Goal: Use online tool/utility: Utilize a website feature to perform a specific function

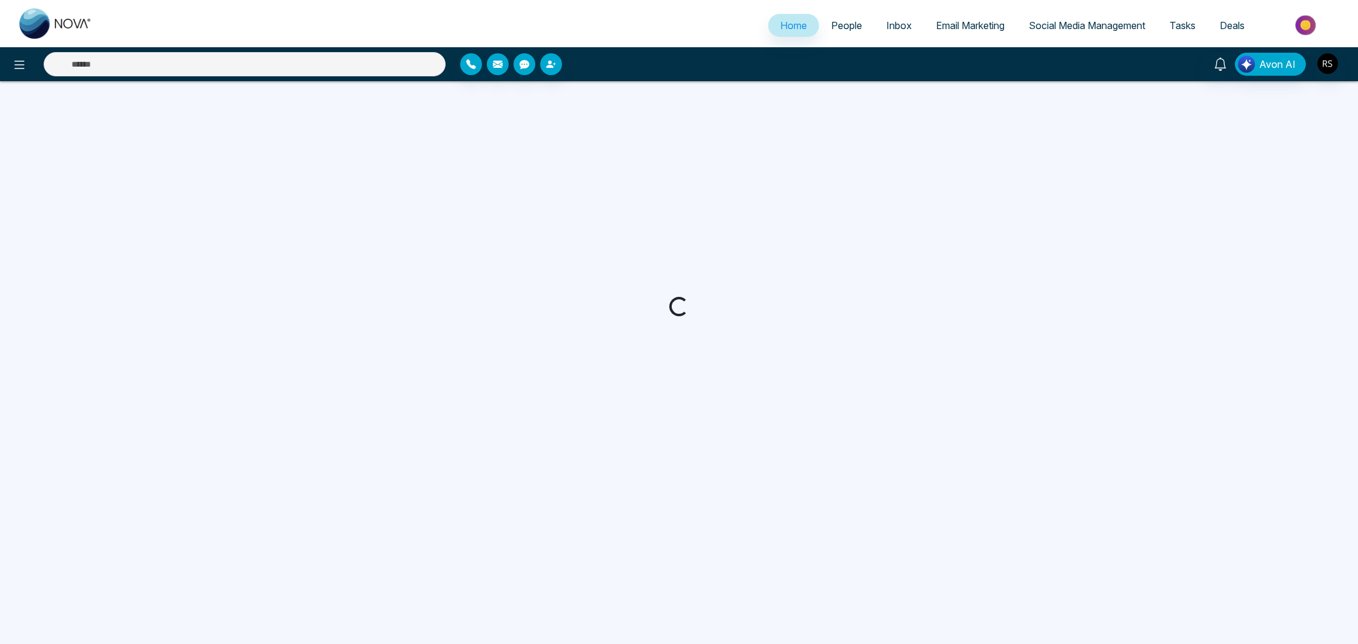
select select "*"
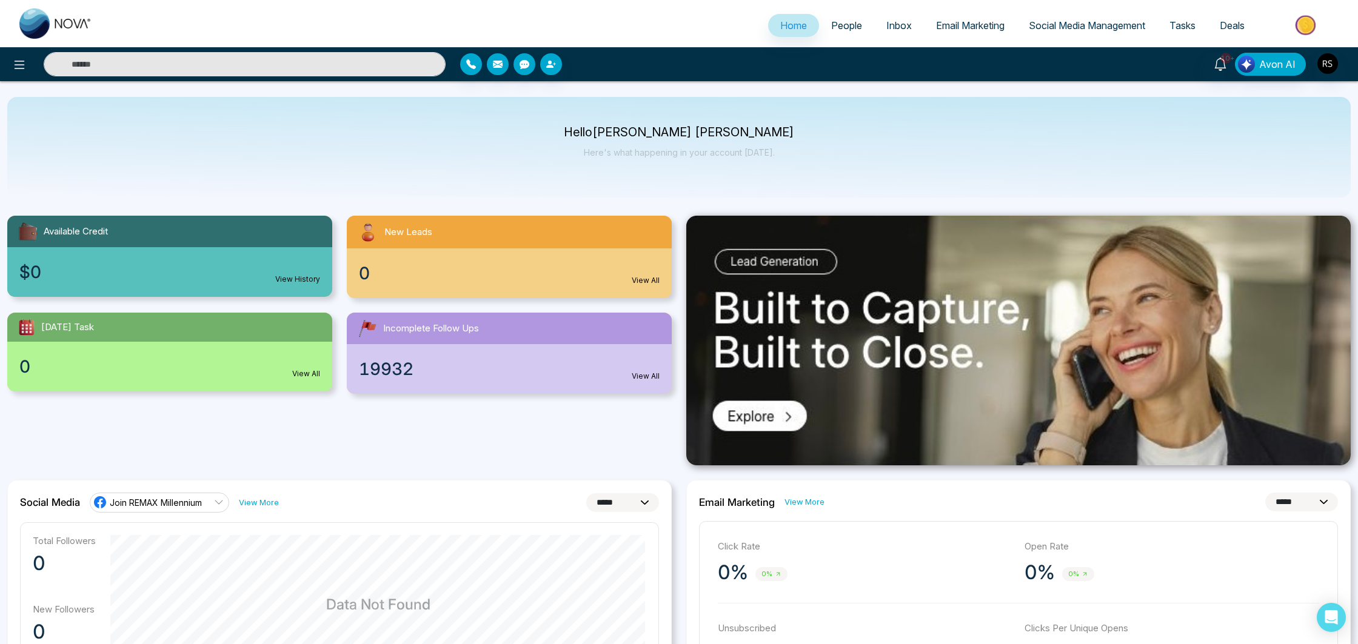
click at [853, 27] on span "People" at bounding box center [846, 25] width 31 height 12
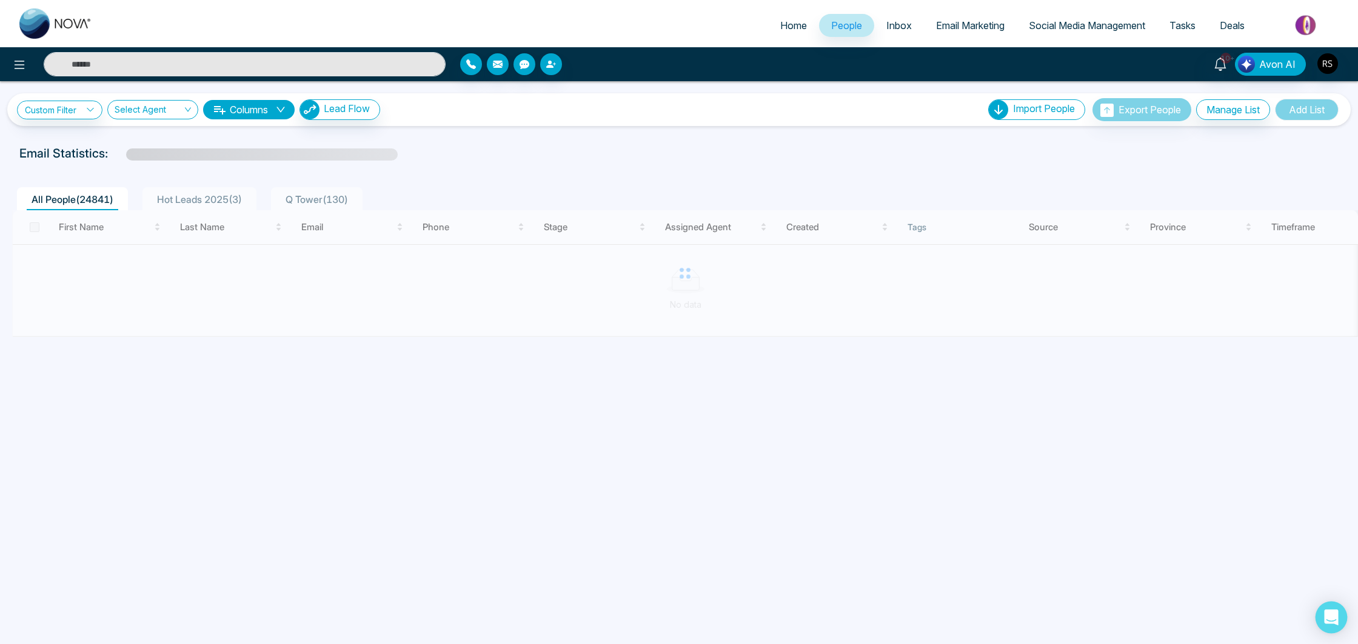
click at [1341, 624] on div "Open Intercom Messenger" at bounding box center [1331, 618] width 32 height 32
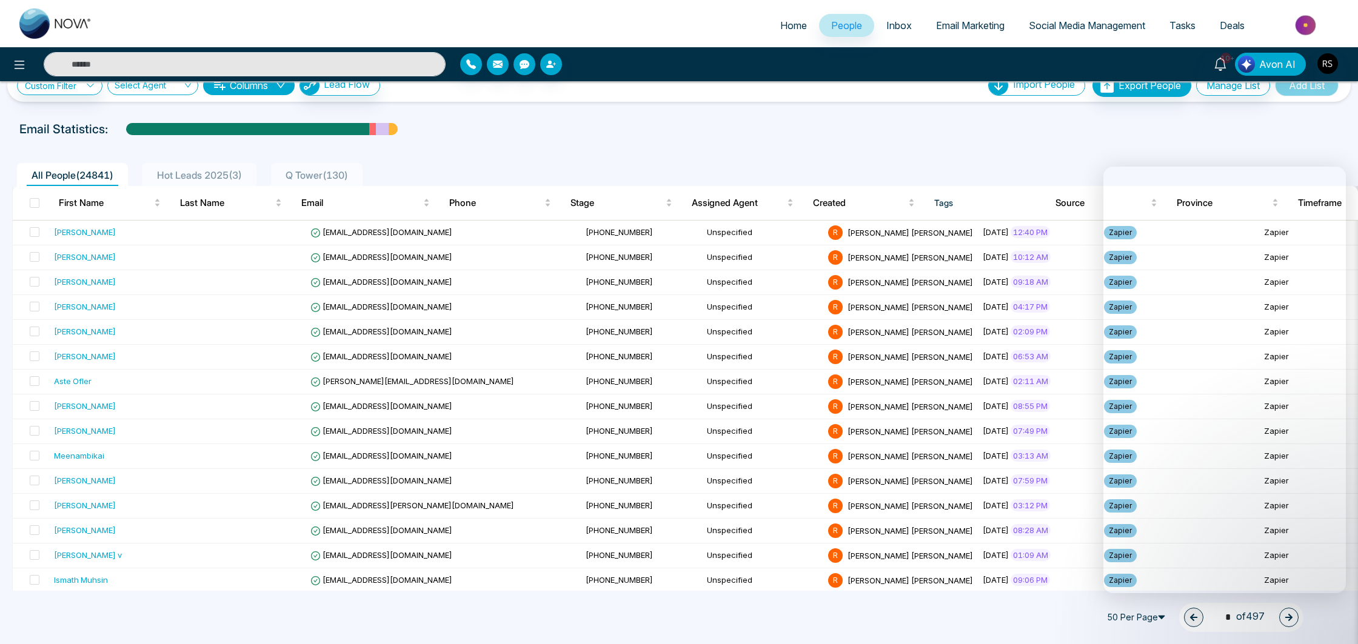
scroll to position [34, 0]
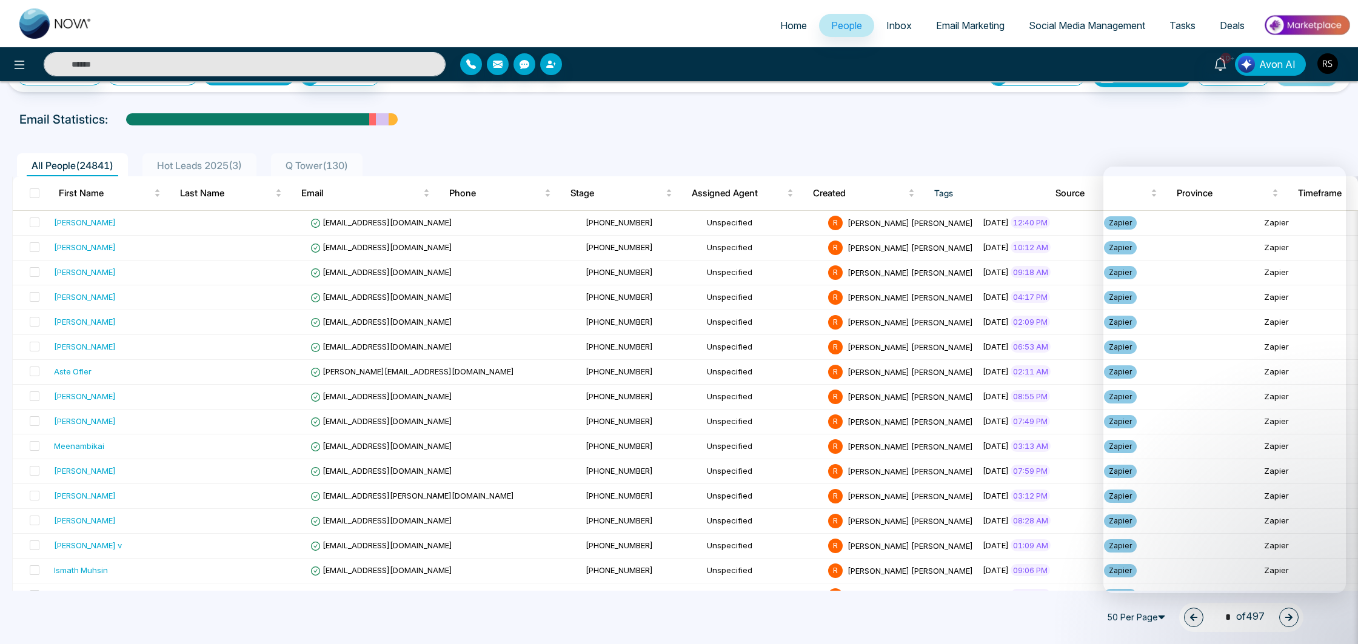
click at [1293, 69] on span "Avon AI" at bounding box center [1277, 64] width 36 height 15
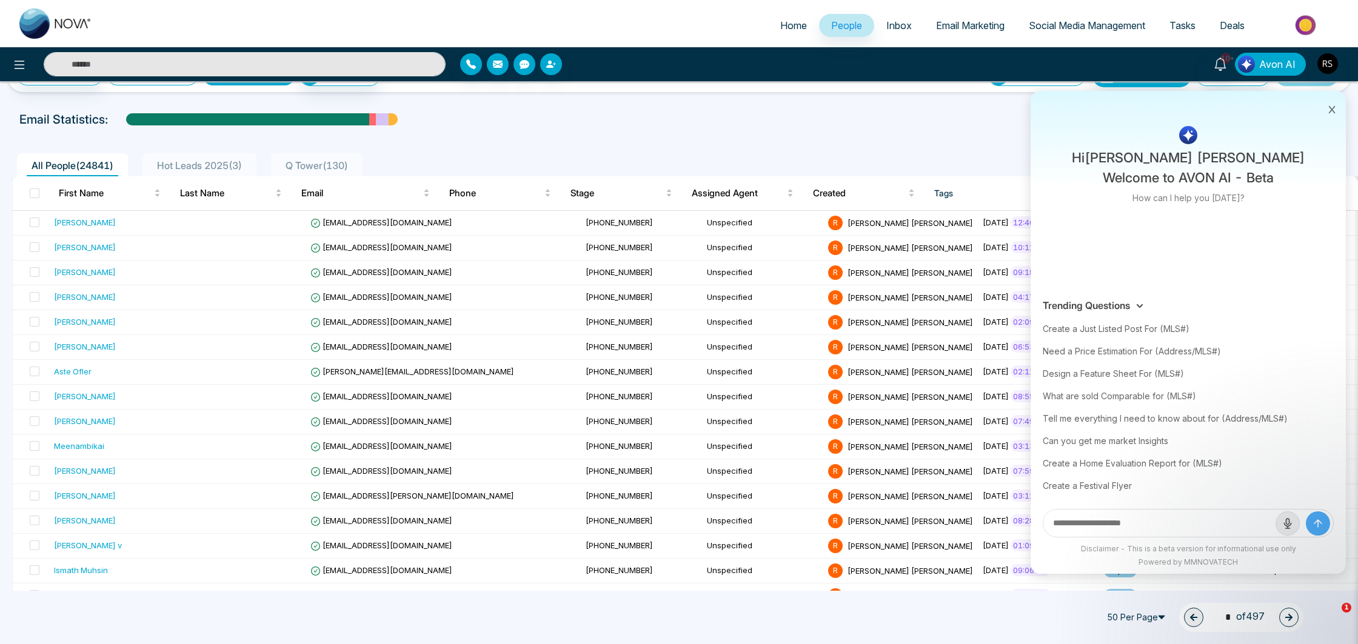
click at [1259, 65] on button "Avon AI" at bounding box center [1270, 64] width 71 height 23
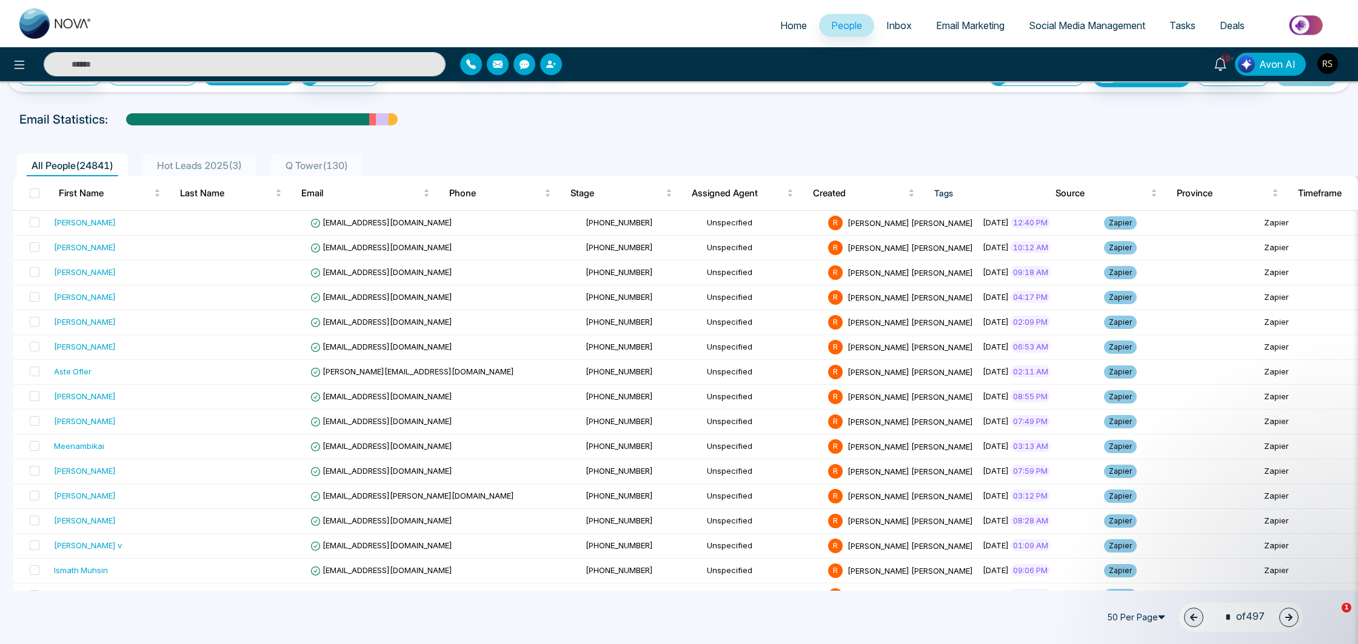
click at [1271, 67] on span "Avon AI" at bounding box center [1277, 64] width 36 height 15
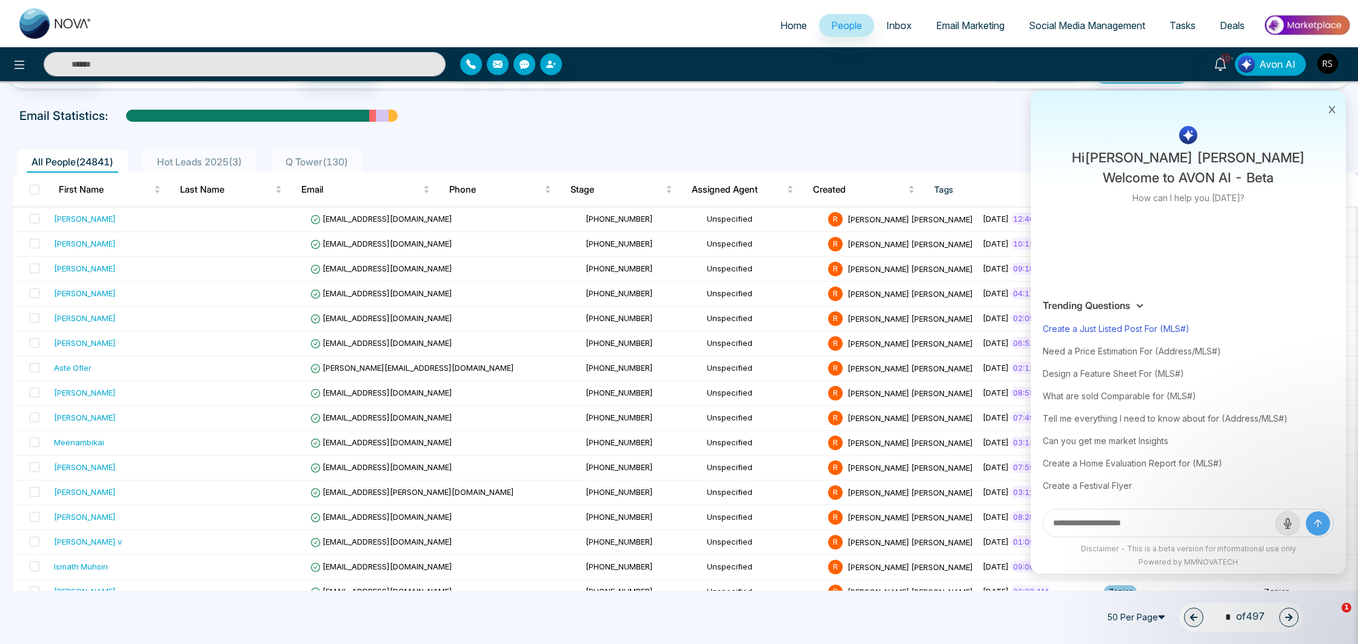
scroll to position [40, 0]
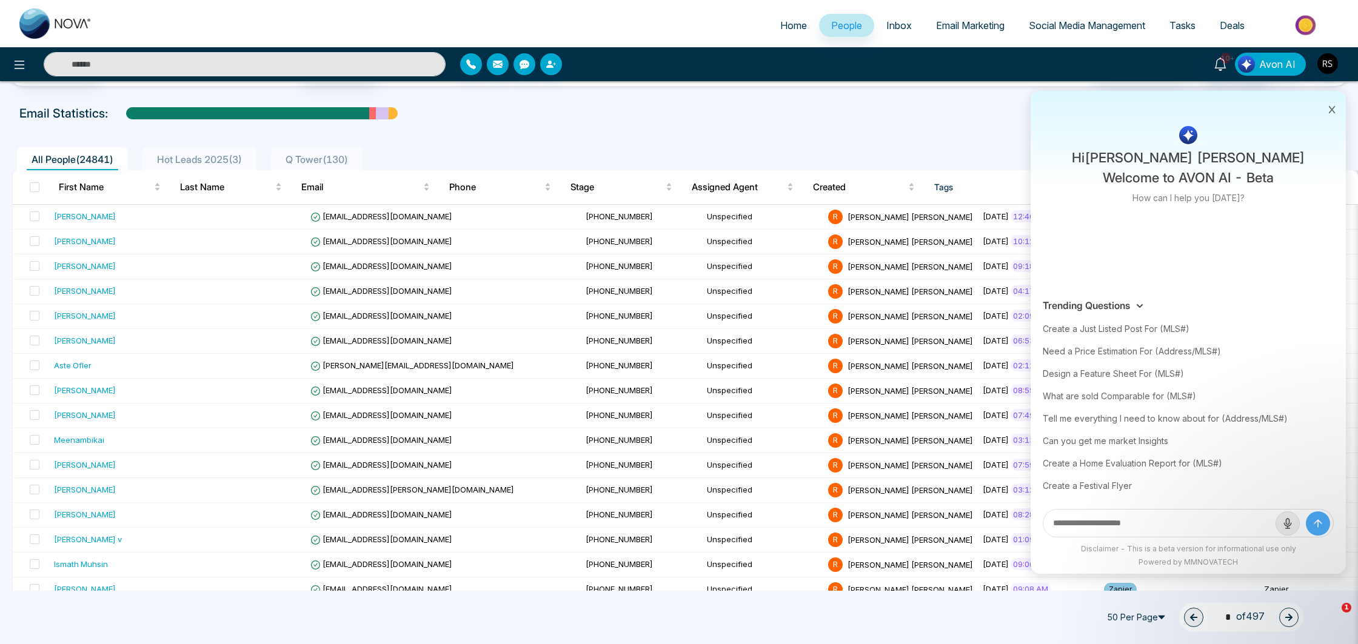
click at [1145, 326] on div "Create a Just Listed Post For (MLS#)" at bounding box center [1188, 329] width 291 height 22
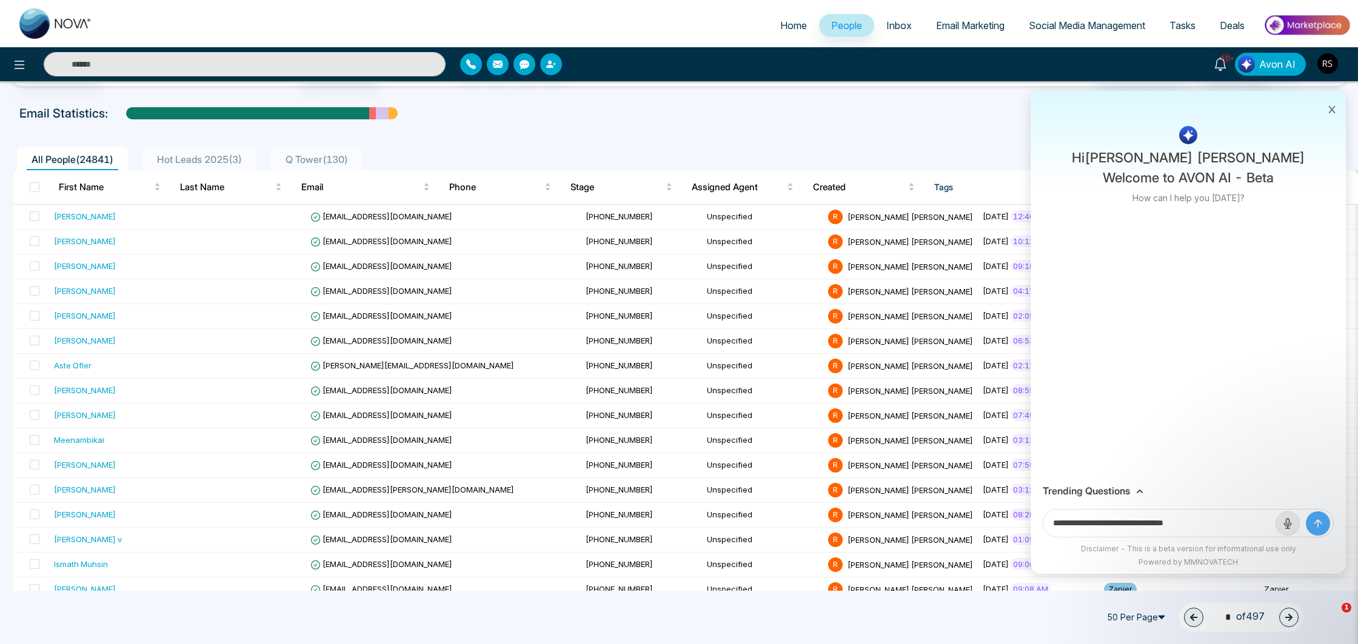
click at [1214, 519] on input "**********" at bounding box center [1159, 523] width 232 height 27
click at [1243, 521] on input "**********" at bounding box center [1159, 523] width 232 height 27
type input "**********"
click at [1306, 512] on button "submit" at bounding box center [1318, 524] width 24 height 24
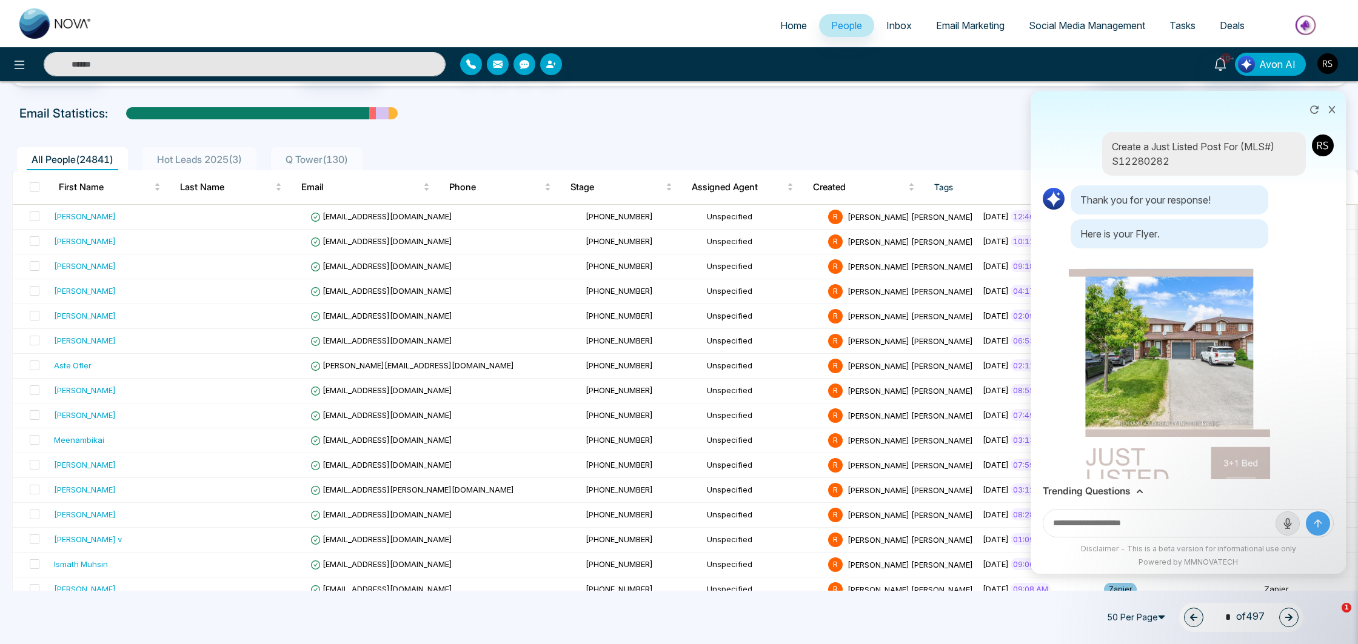
click at [1189, 349] on img at bounding box center [1170, 429] width 202 height 358
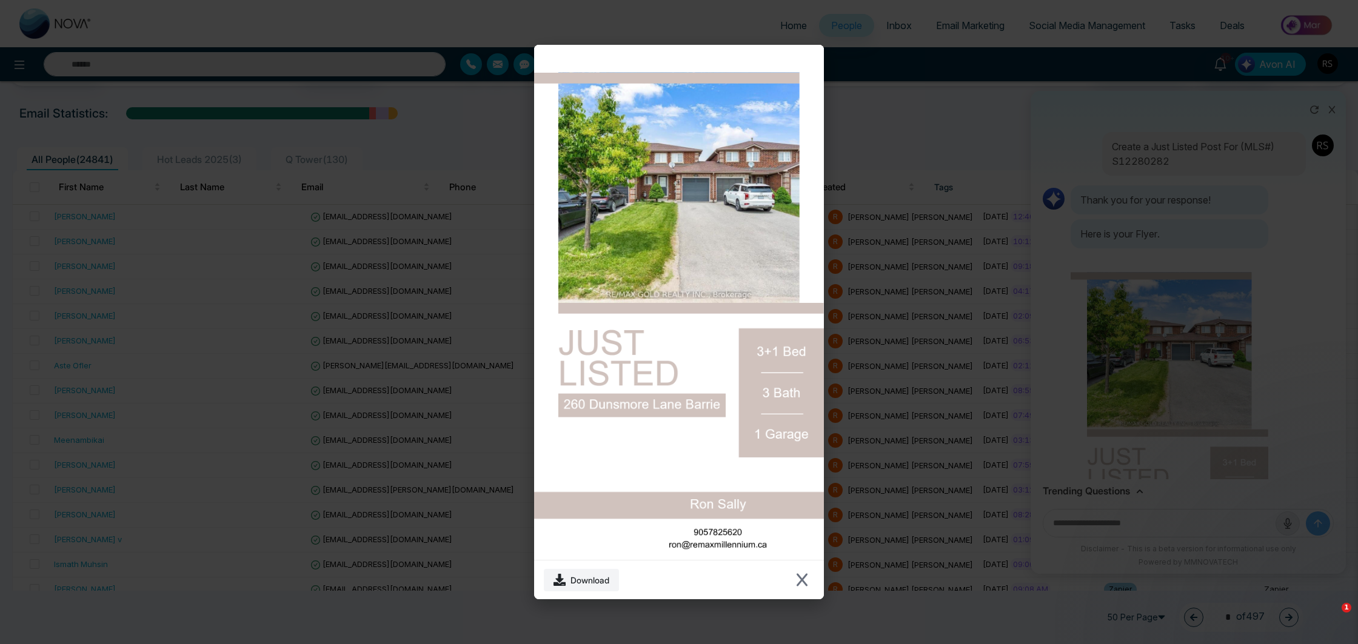
click at [786, 586] on div "Download" at bounding box center [679, 579] width 290 height 39
click at [811, 581] on button "Close modal" at bounding box center [802, 580] width 24 height 24
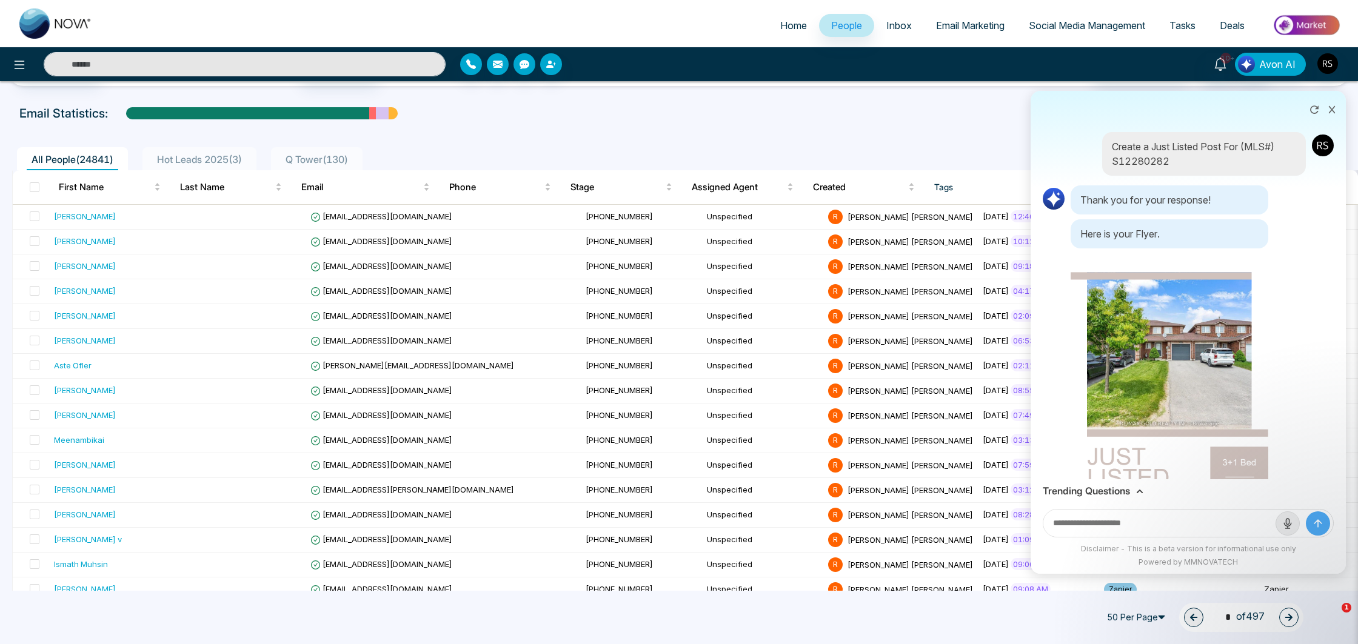
click at [1148, 515] on input "text" at bounding box center [1159, 523] width 232 height 27
click at [1151, 456] on img at bounding box center [1170, 429] width 202 height 358
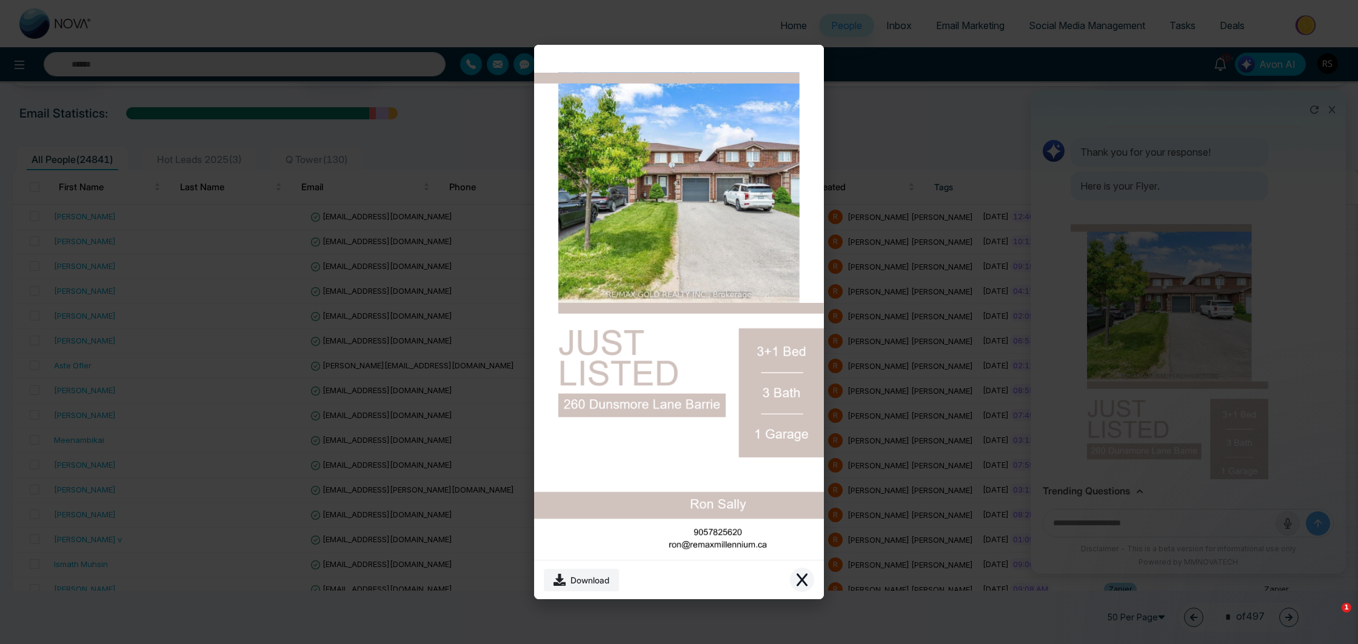
click at [798, 572] on button "Close modal" at bounding box center [802, 580] width 24 height 24
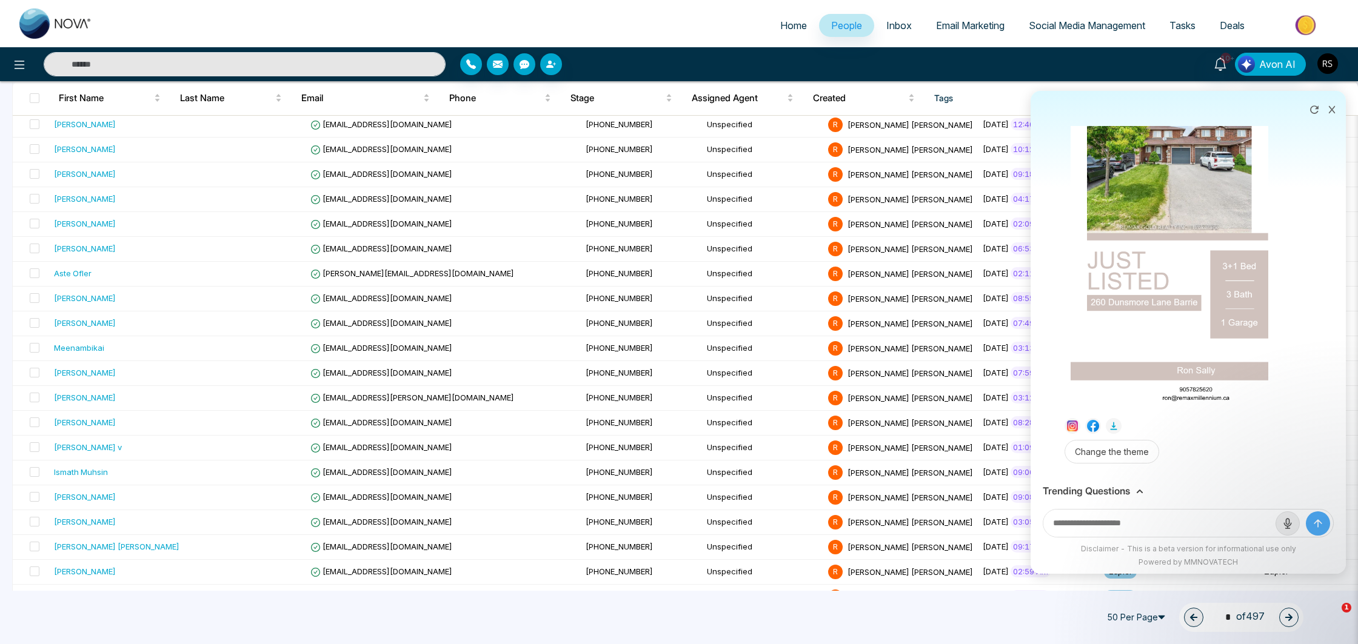
scroll to position [135, 0]
click at [1136, 460] on button "Change the theme" at bounding box center [1112, 452] width 95 height 24
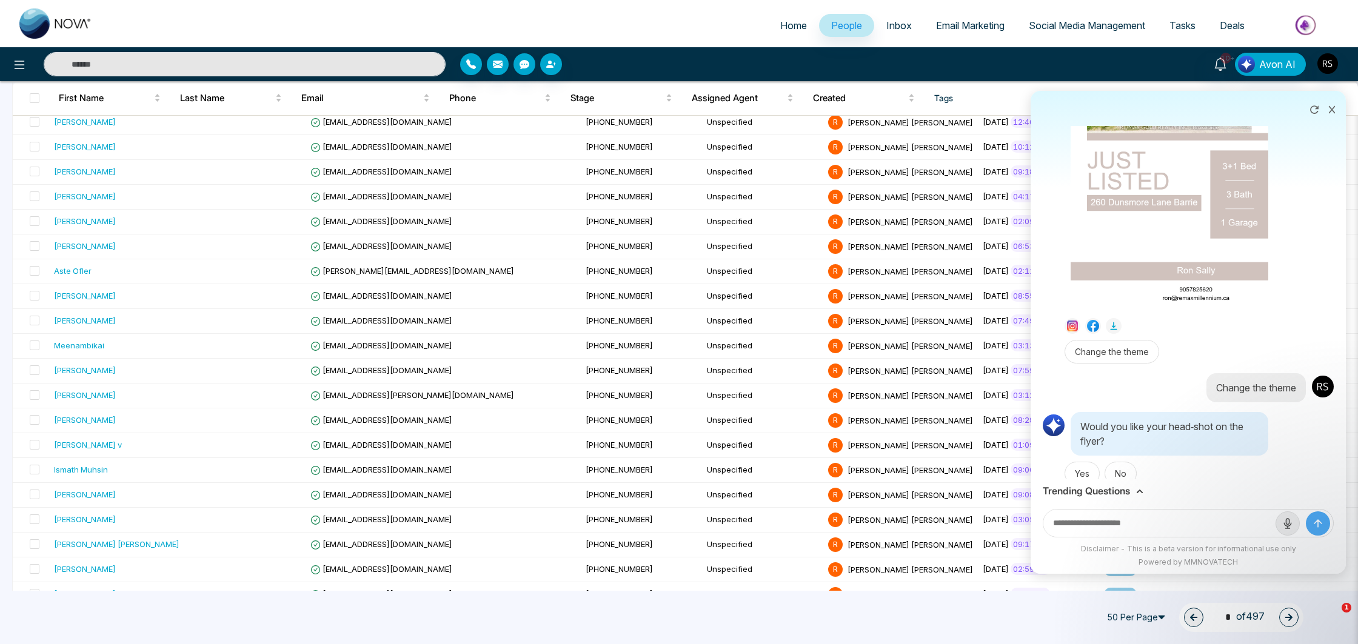
scroll to position [312, 0]
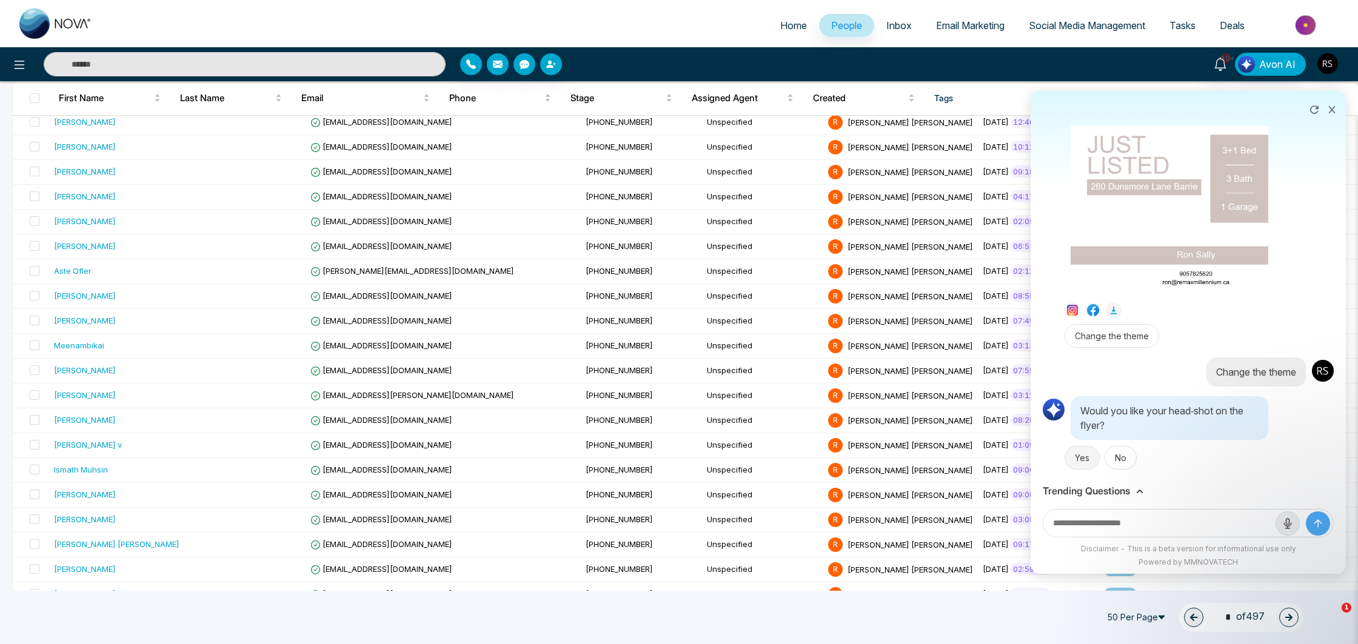
click at [1080, 459] on button "Yes" at bounding box center [1082, 458] width 35 height 24
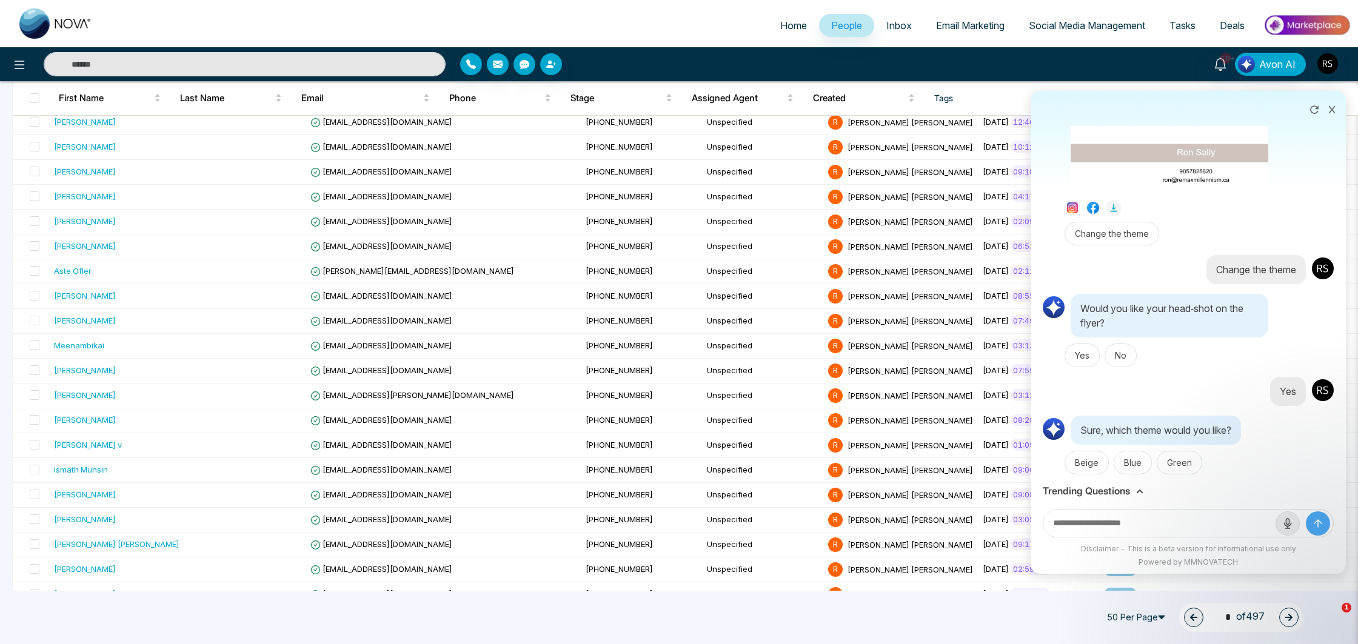
scroll to position [420, 0]
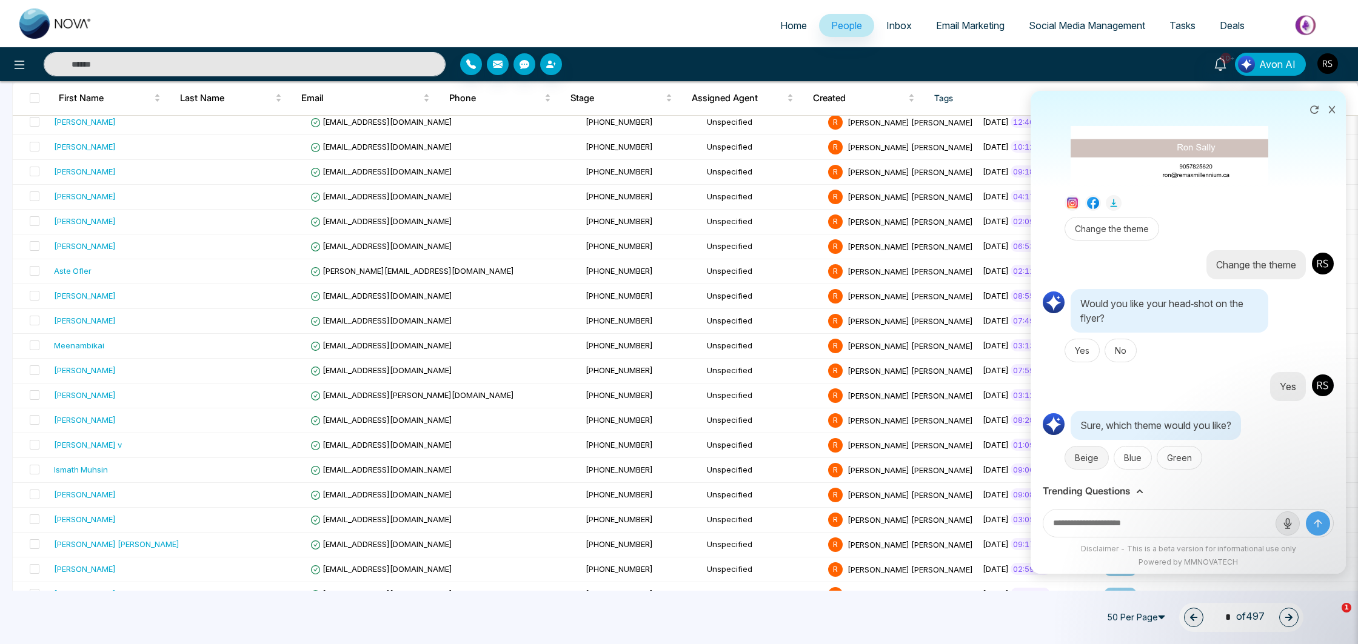
click at [1090, 454] on button "Beige" at bounding box center [1087, 458] width 44 height 24
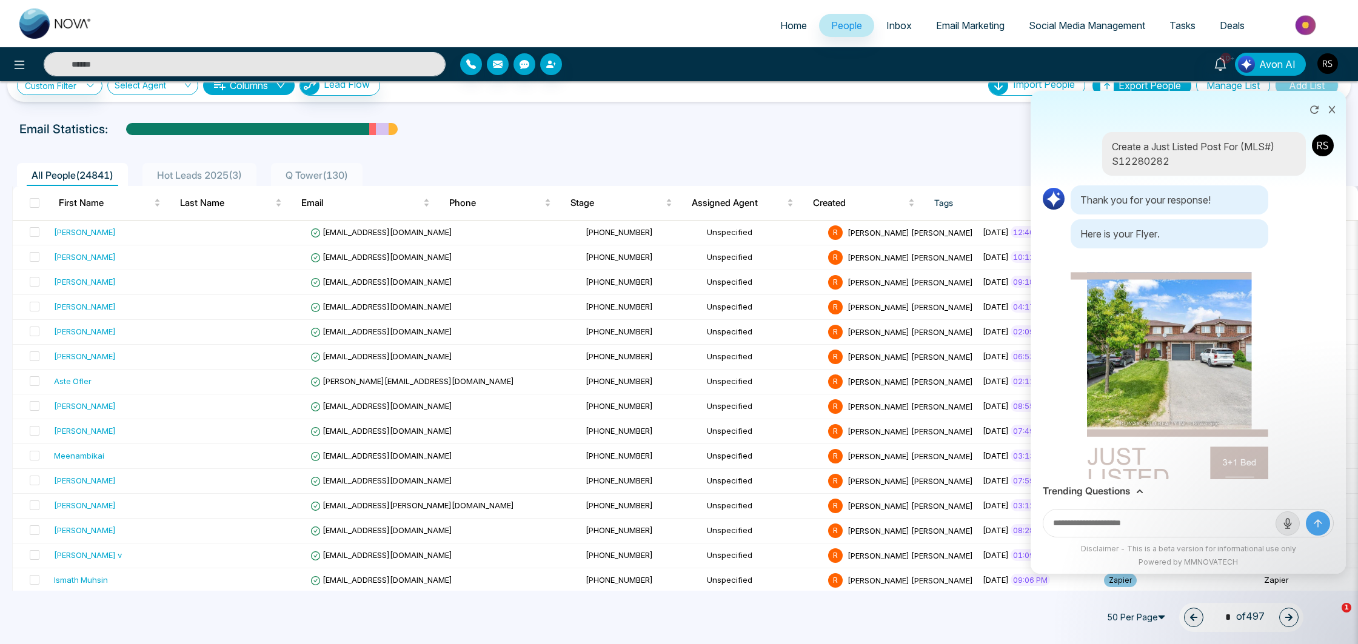
scroll to position [0, 0]
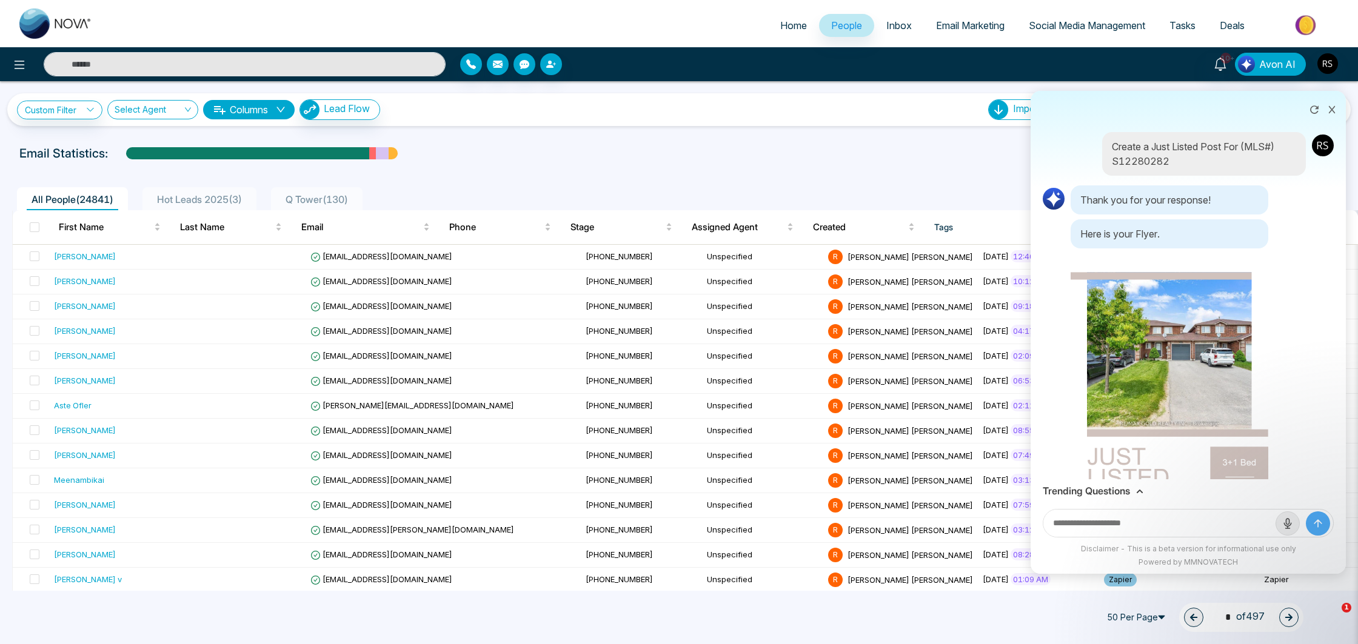
click at [1060, 198] on img at bounding box center [1053, 199] width 24 height 24
click at [1317, 115] on icon at bounding box center [1314, 110] width 12 height 12
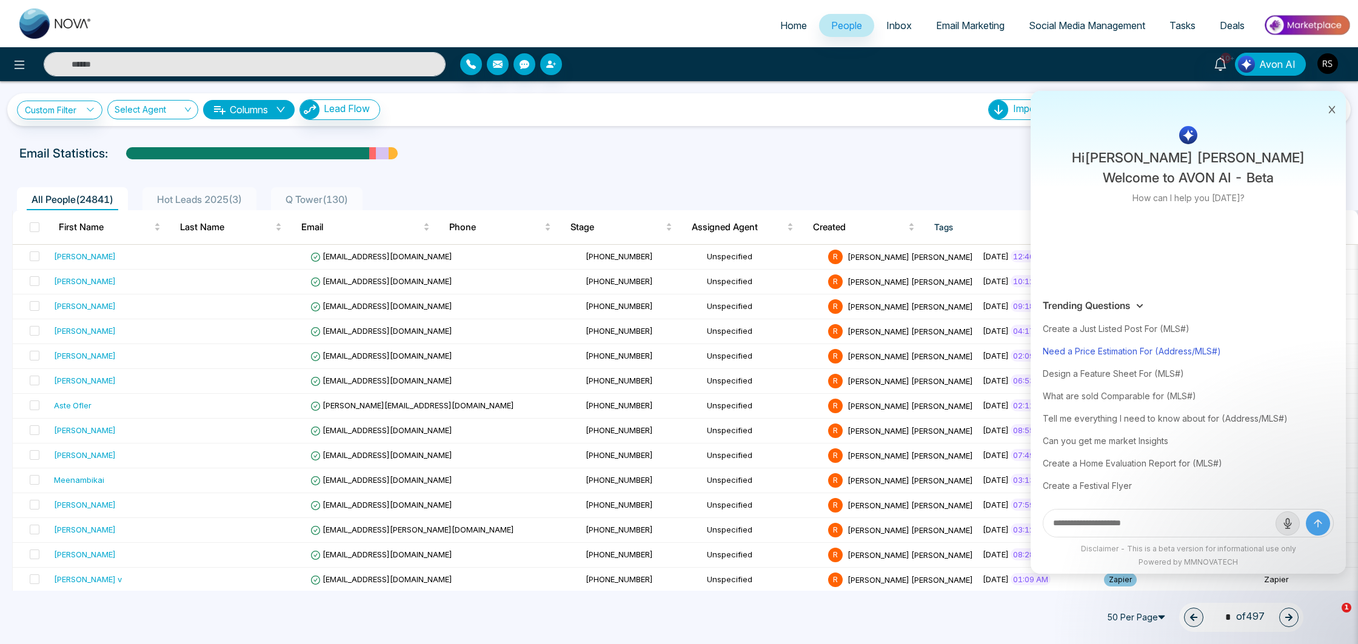
click at [1140, 357] on div "Need a Price Estimation For (Address/MLS#)" at bounding box center [1188, 351] width 291 height 22
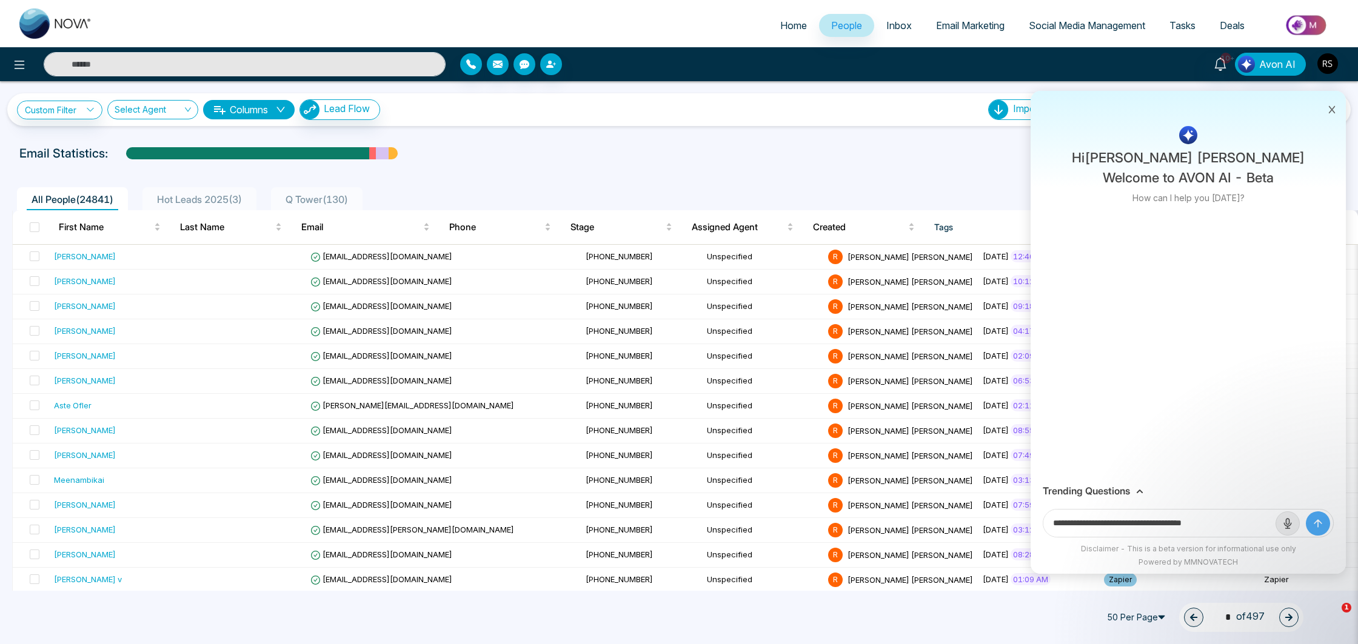
click at [1249, 525] on input "**********" at bounding box center [1159, 523] width 232 height 27
type input "**********"
click at [1306, 512] on button "submit" at bounding box center [1318, 524] width 24 height 24
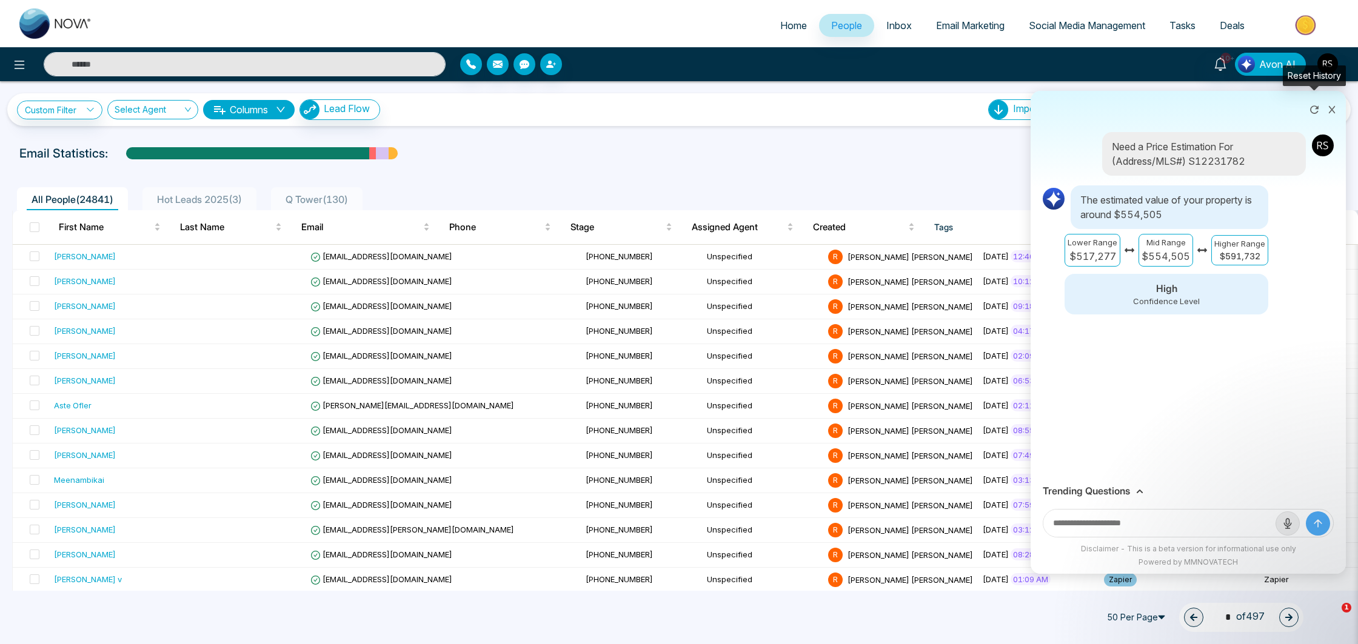
click at [1315, 115] on icon at bounding box center [1314, 110] width 12 height 12
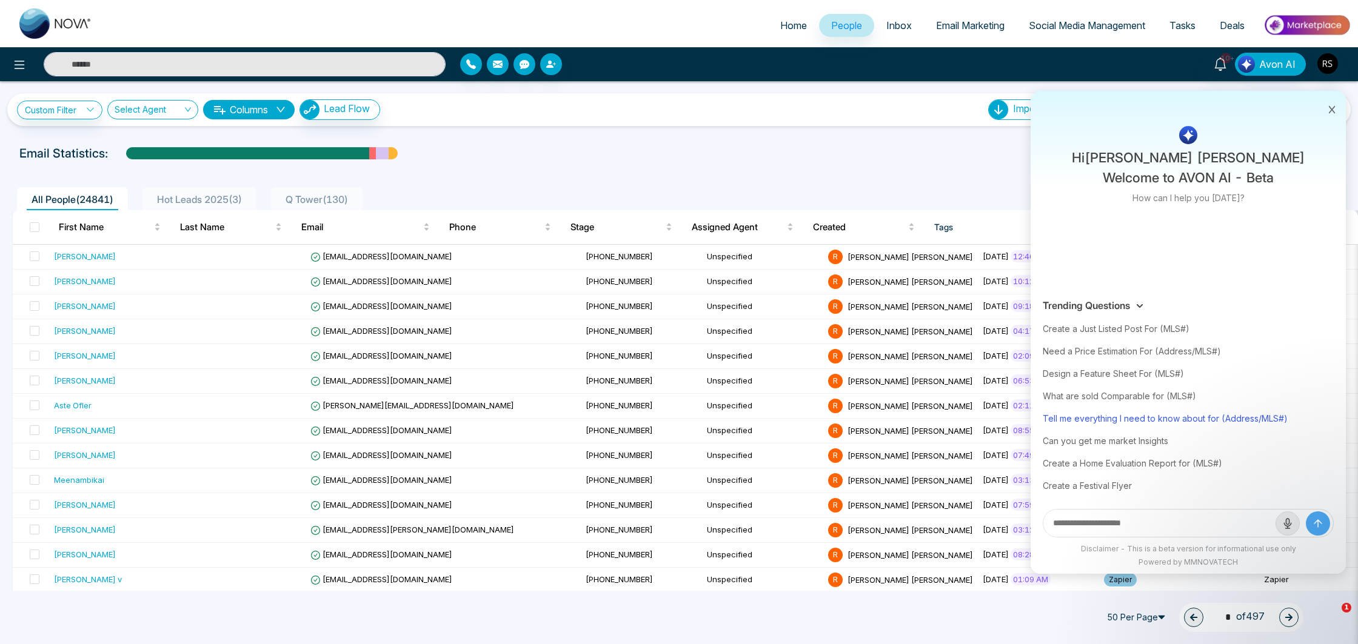
click at [1131, 424] on div "Tell me everything I need to know about for (Address/MLS#)" at bounding box center [1188, 418] width 291 height 22
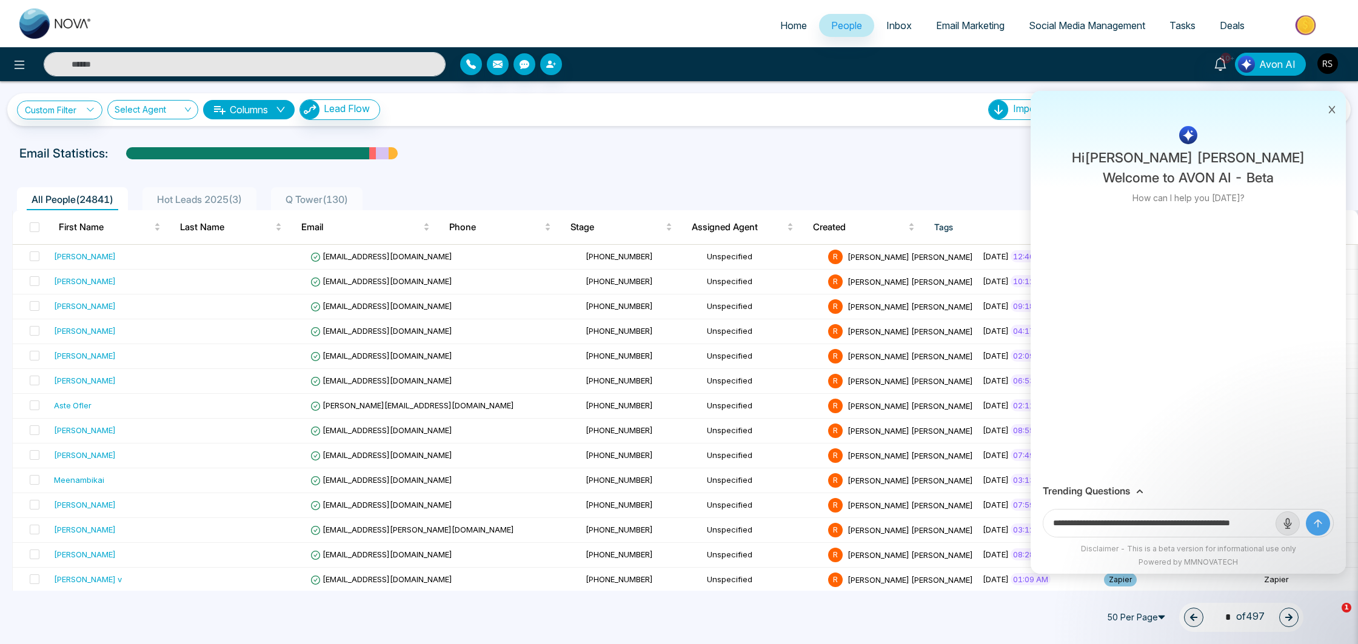
scroll to position [0, 29]
drag, startPoint x: 1235, startPoint y: 520, endPoint x: 1320, endPoint y: 525, distance: 84.4
click at [1332, 525] on form "**********" at bounding box center [1188, 523] width 291 height 28
click at [1270, 521] on input "**********" at bounding box center [1159, 523] width 232 height 27
paste input "**********"
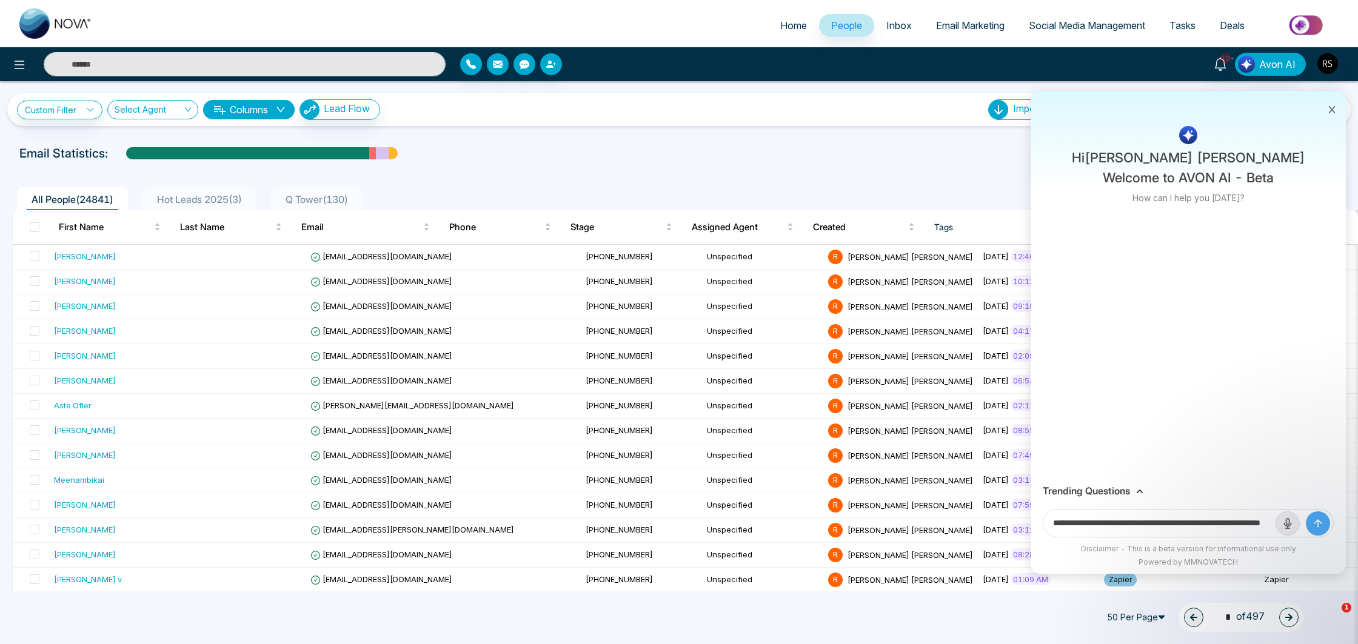
scroll to position [0, 74]
type input "**********"
click at [1306, 512] on button "submit" at bounding box center [1318, 524] width 24 height 24
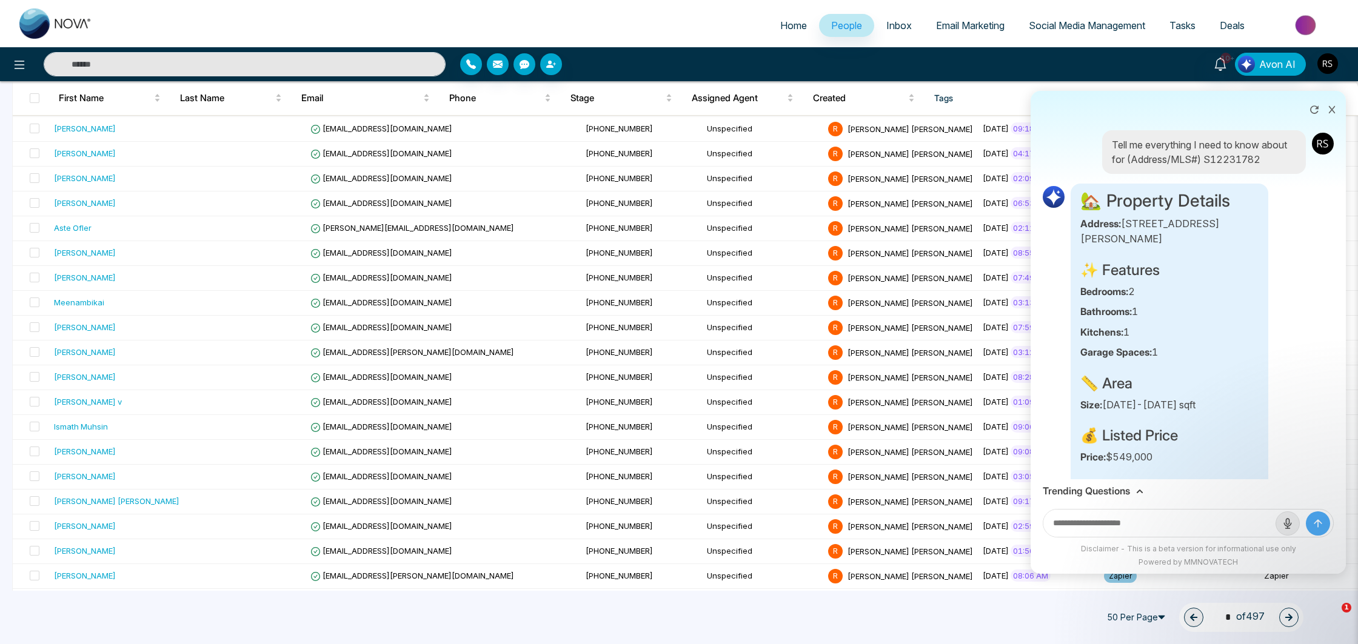
scroll to position [0, 0]
click at [1308, 116] on button at bounding box center [1314, 108] width 19 height 23
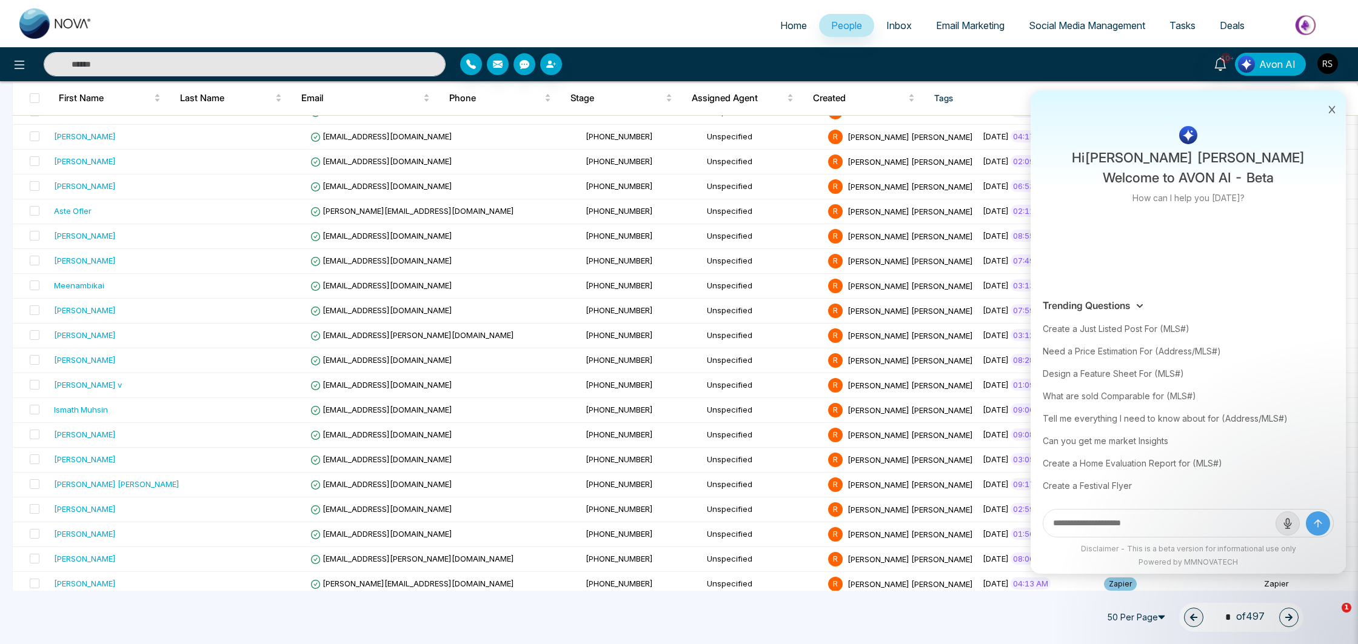
scroll to position [202, 0]
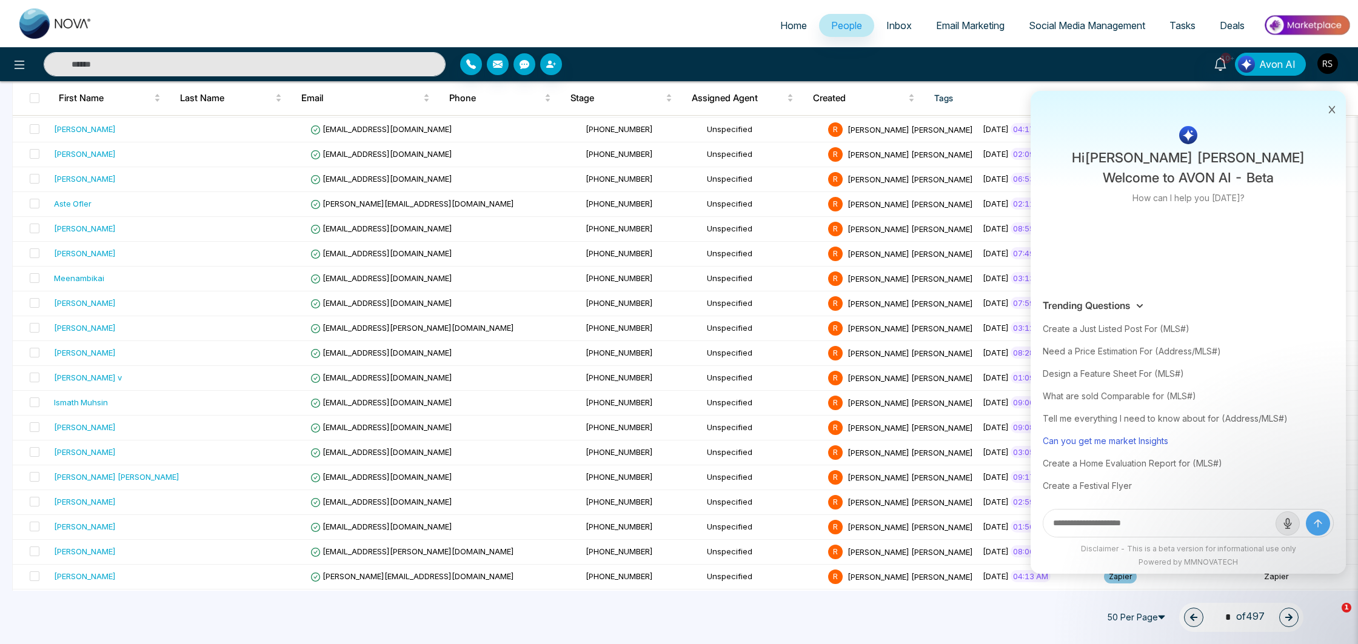
click at [1174, 438] on div "Can you get me market Insights" at bounding box center [1188, 441] width 291 height 22
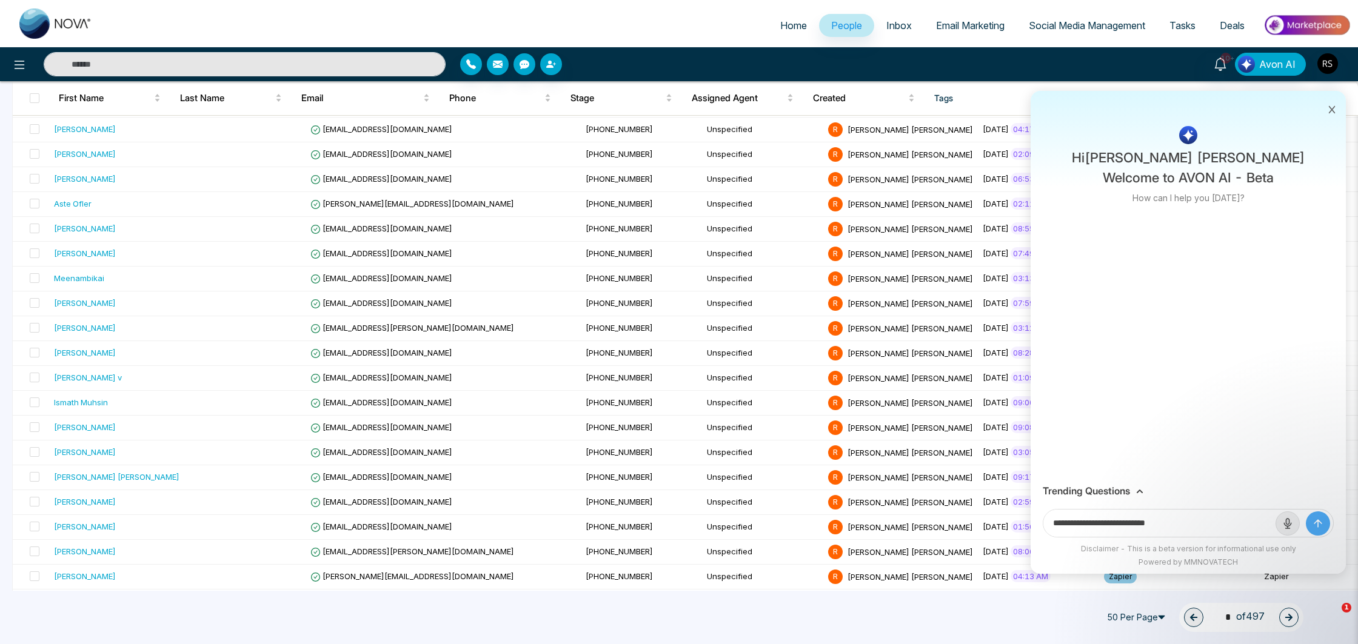
click at [1214, 519] on input "**********" at bounding box center [1159, 523] width 232 height 27
paste input "**********"
type input "**********"
click at [1306, 512] on button "submit" at bounding box center [1318, 524] width 24 height 24
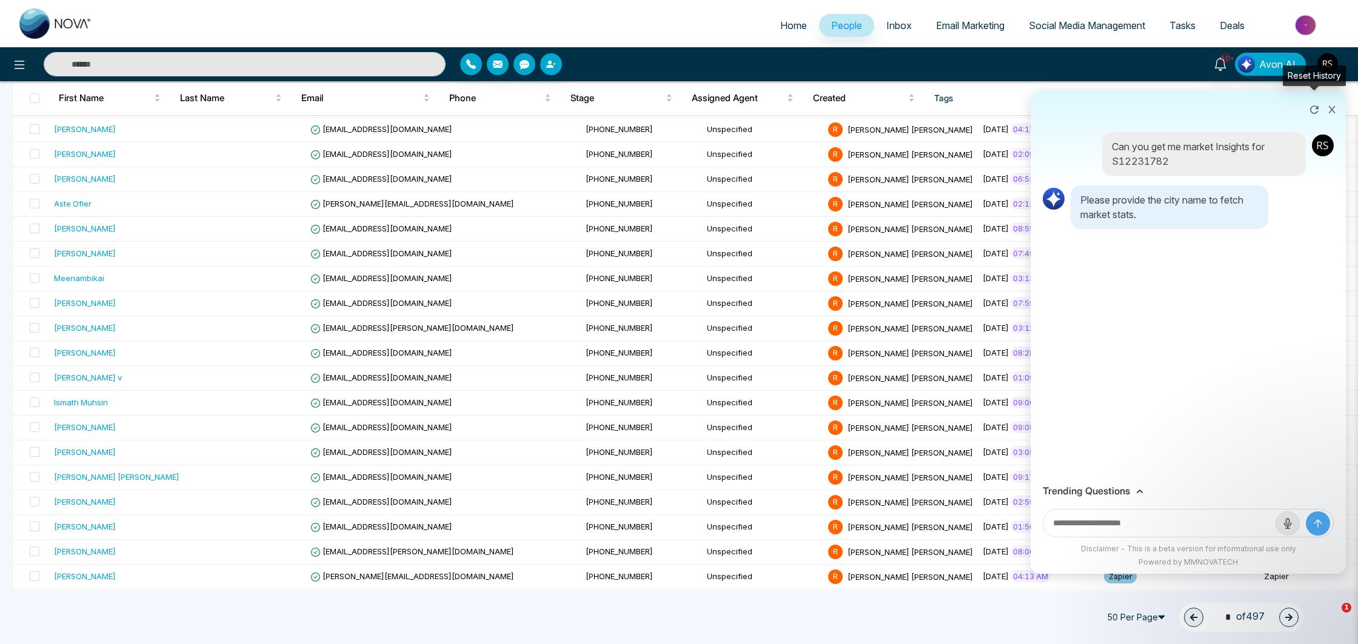
click at [1314, 118] on button at bounding box center [1314, 108] width 19 height 23
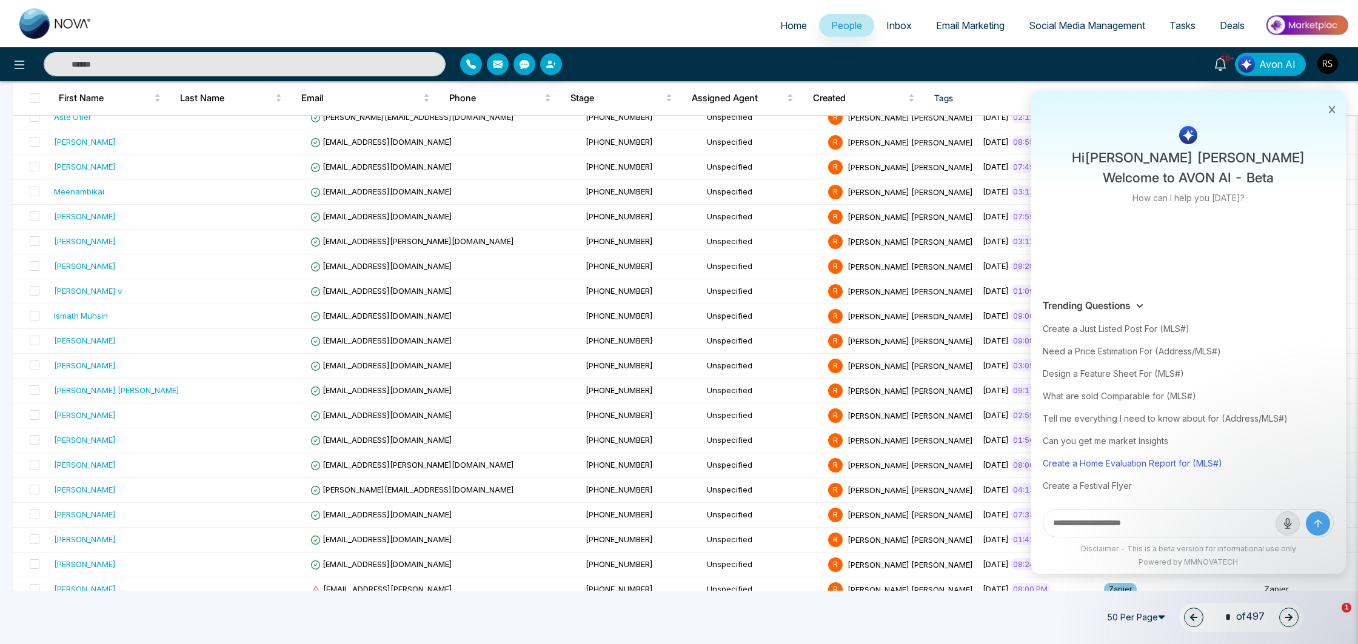
scroll to position [292, 0]
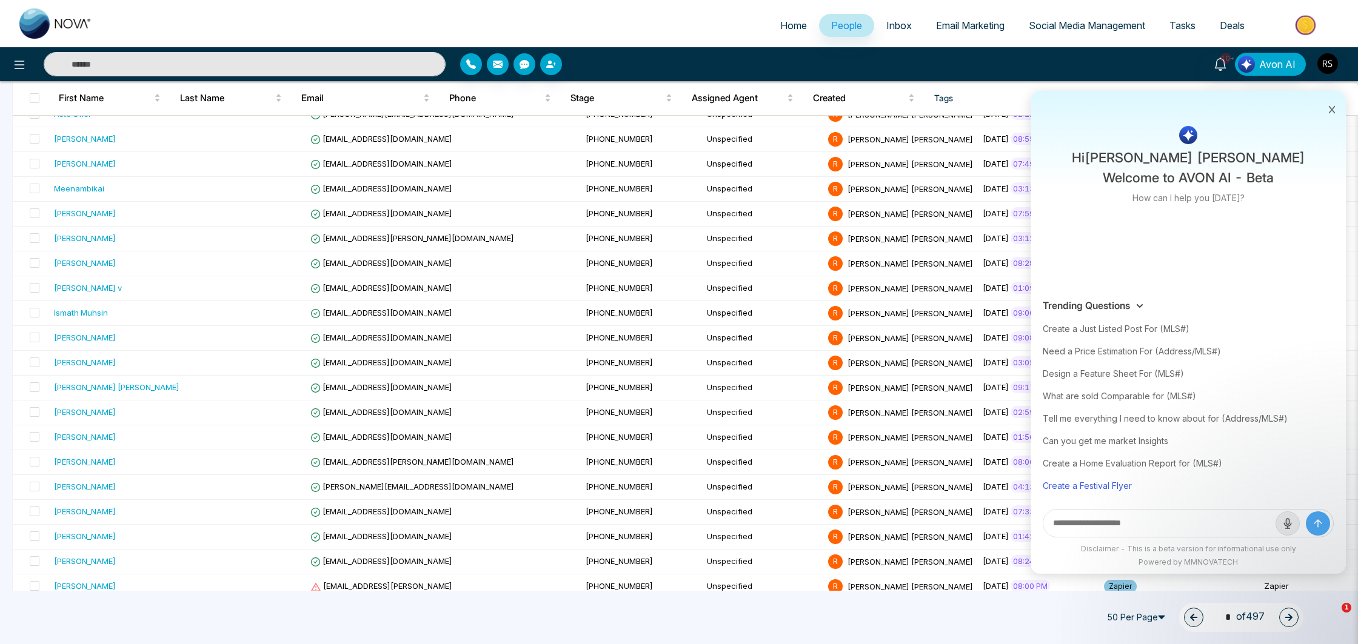
click at [1125, 486] on div "Create a Festival Flyer" at bounding box center [1188, 486] width 291 height 22
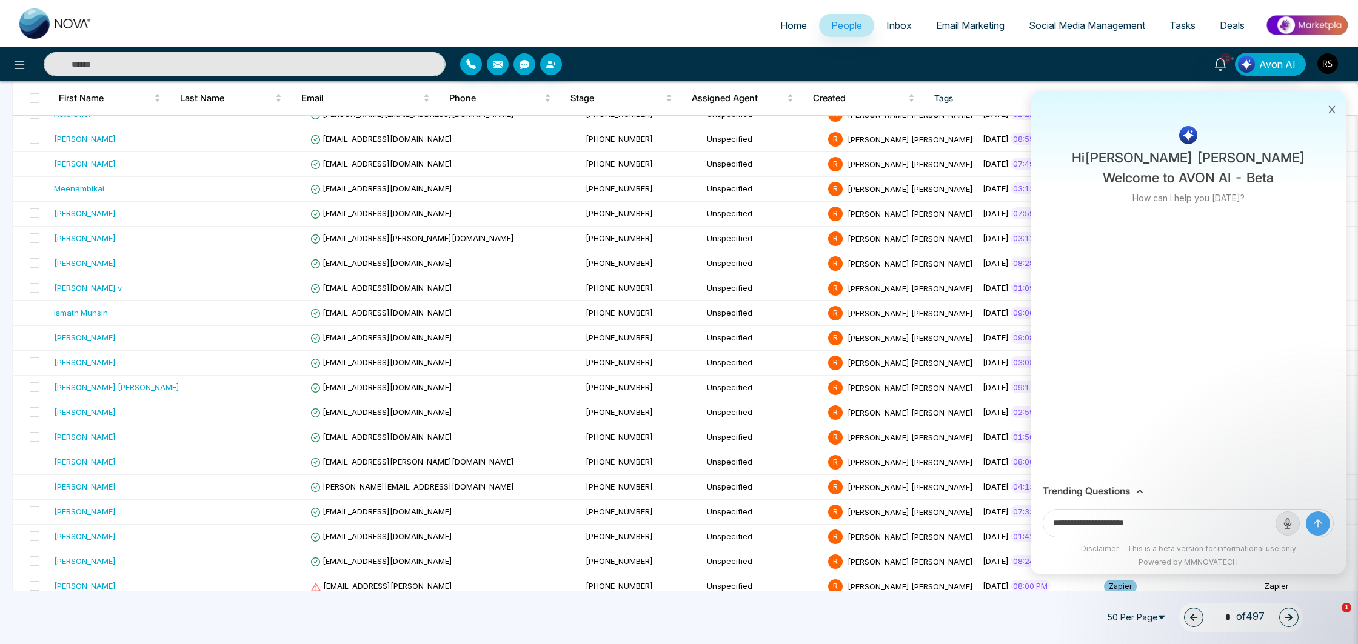
click at [1171, 524] on input "**********" at bounding box center [1159, 523] width 232 height 27
type input "**********"
click at [1306, 512] on button "submit" at bounding box center [1318, 524] width 24 height 24
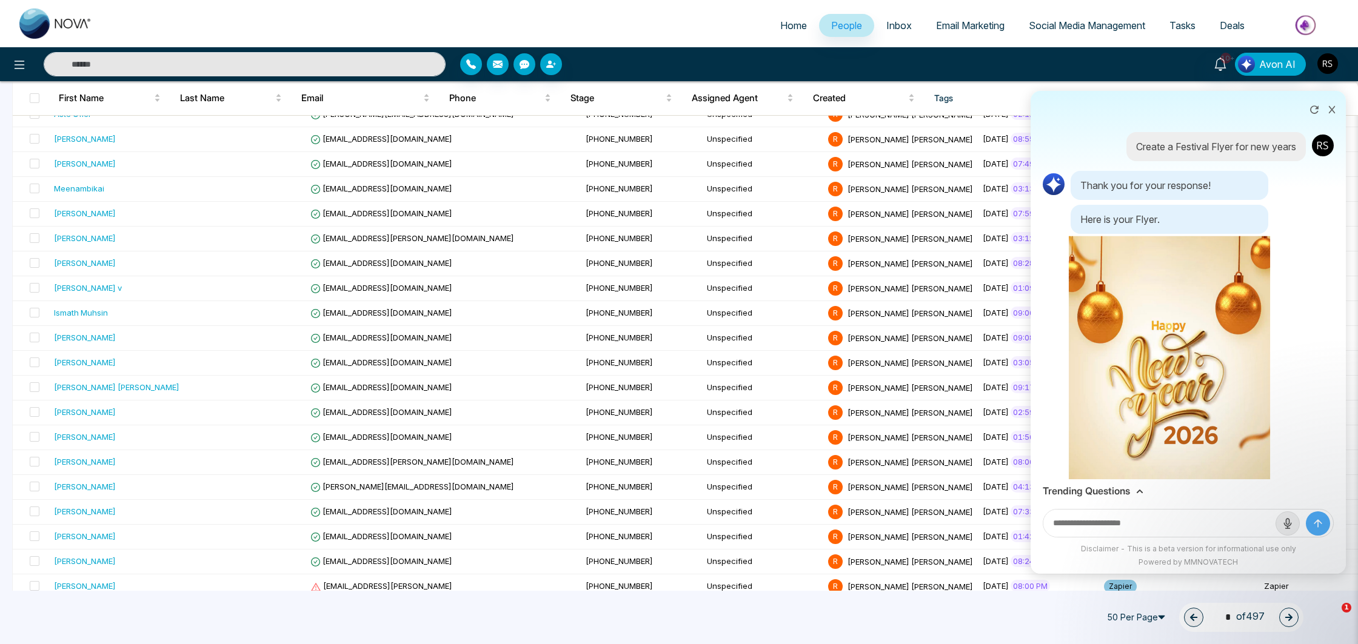
click at [1141, 293] on img at bounding box center [1170, 378] width 202 height 285
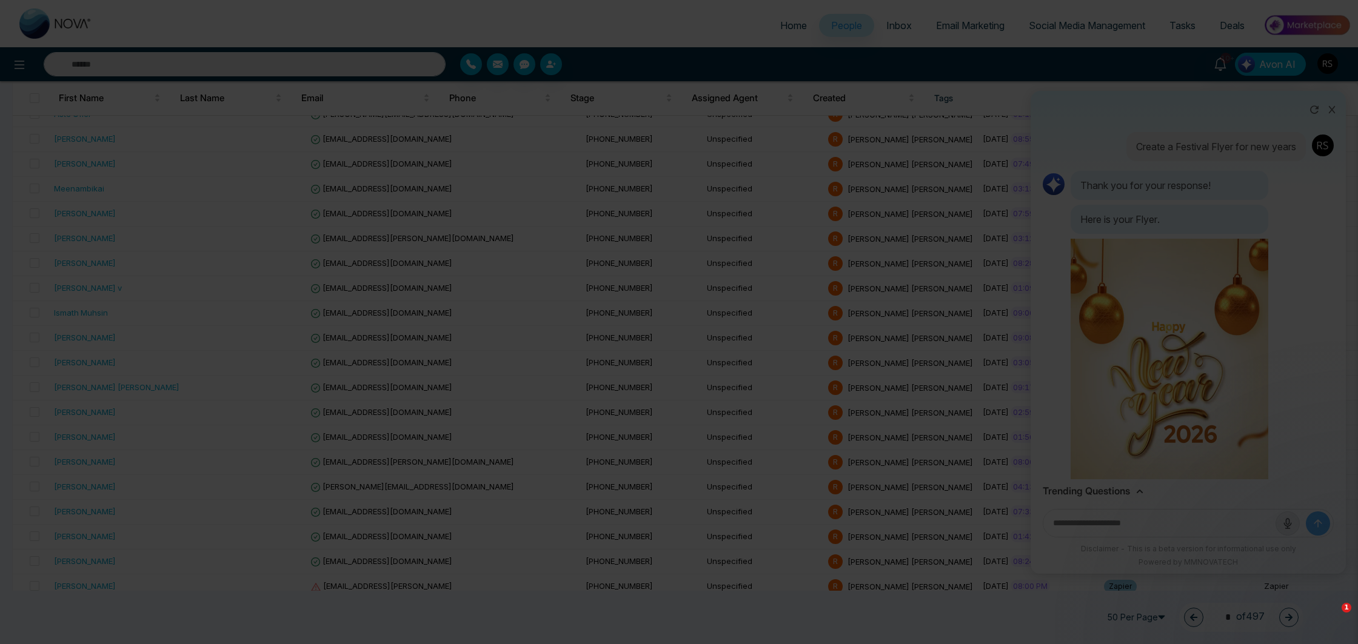
click at [1063, 304] on div "Download" at bounding box center [679, 322] width 1358 height 644
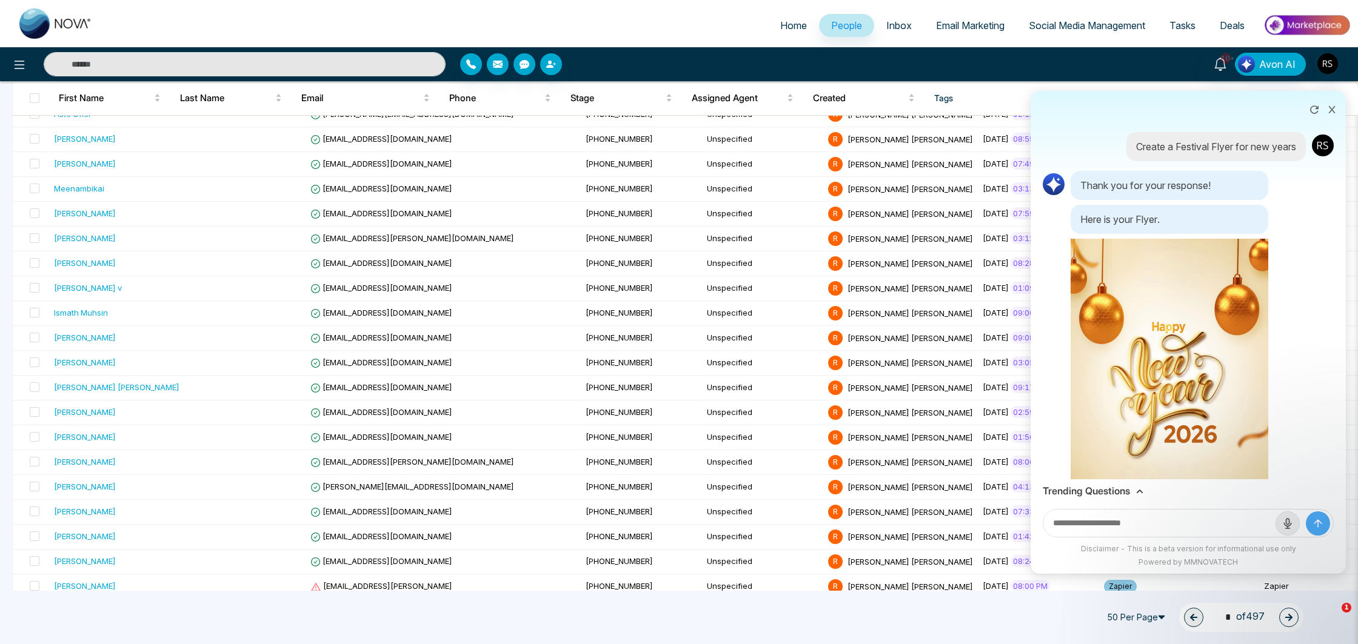
click at [953, 25] on span "Email Marketing" at bounding box center [970, 25] width 69 height 12
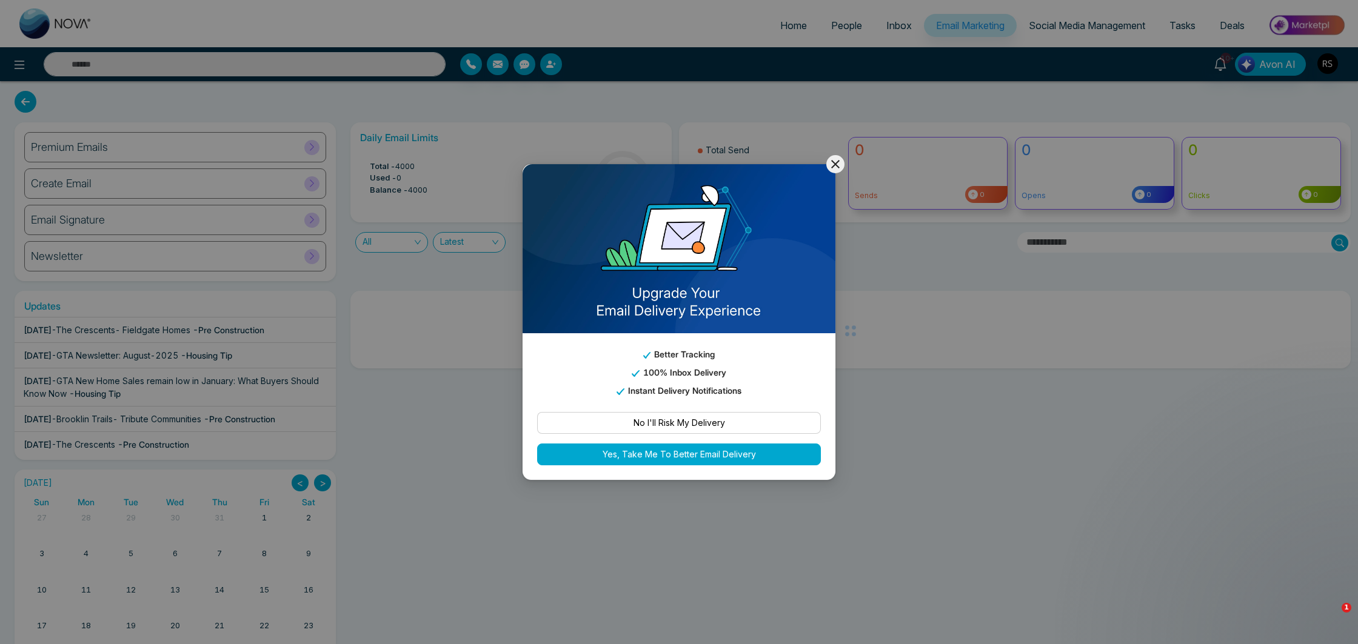
click at [700, 427] on button "No I'll Risk My Delivery" at bounding box center [679, 423] width 284 height 22
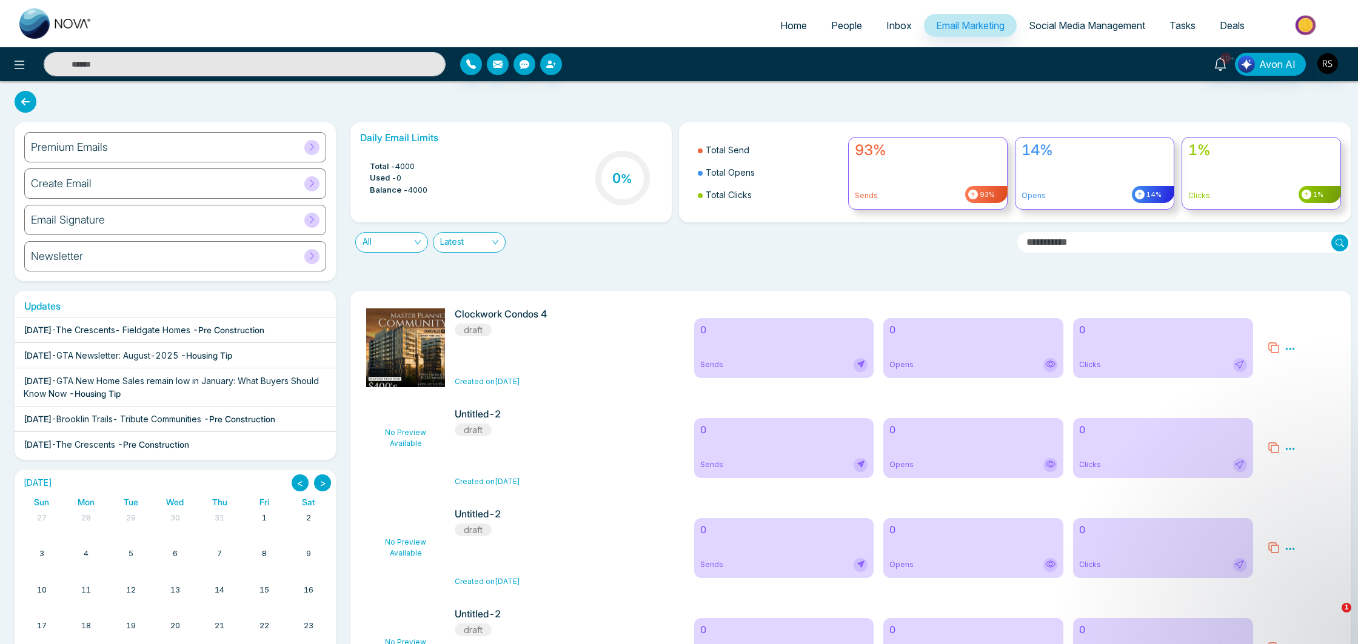
click at [265, 146] on div "Premium Emails" at bounding box center [175, 147] width 302 height 30
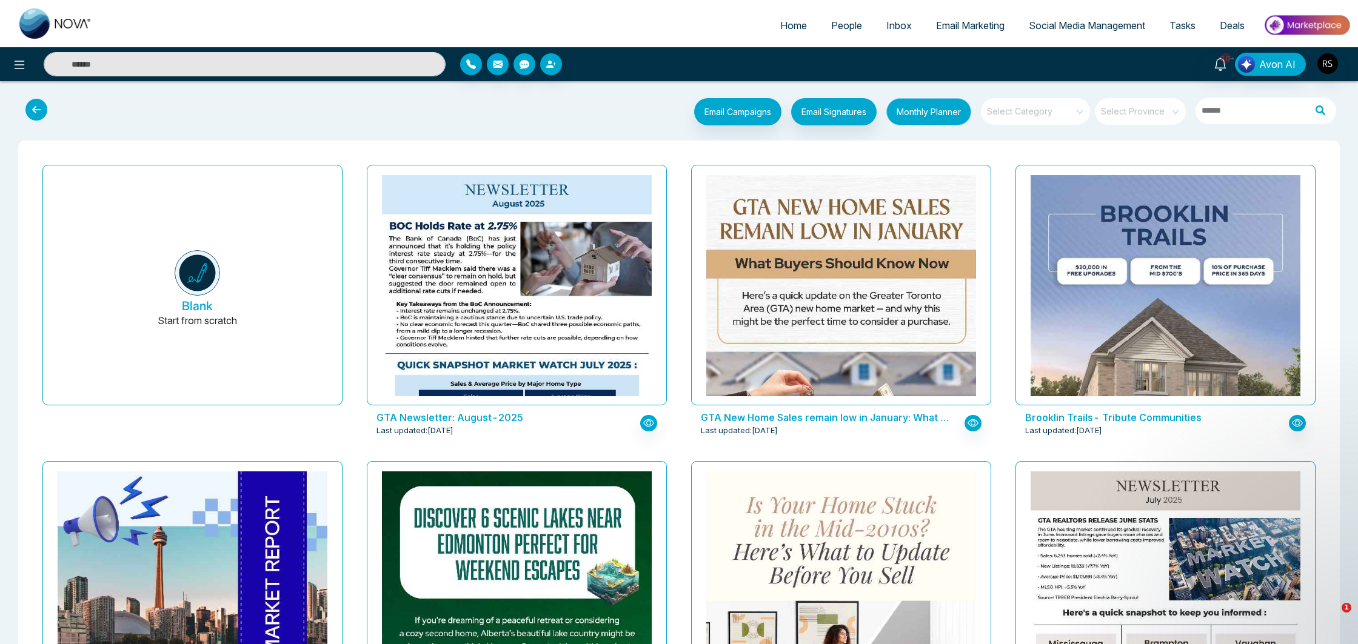
click at [952, 109] on button "Monthly Planner" at bounding box center [928, 111] width 85 height 27
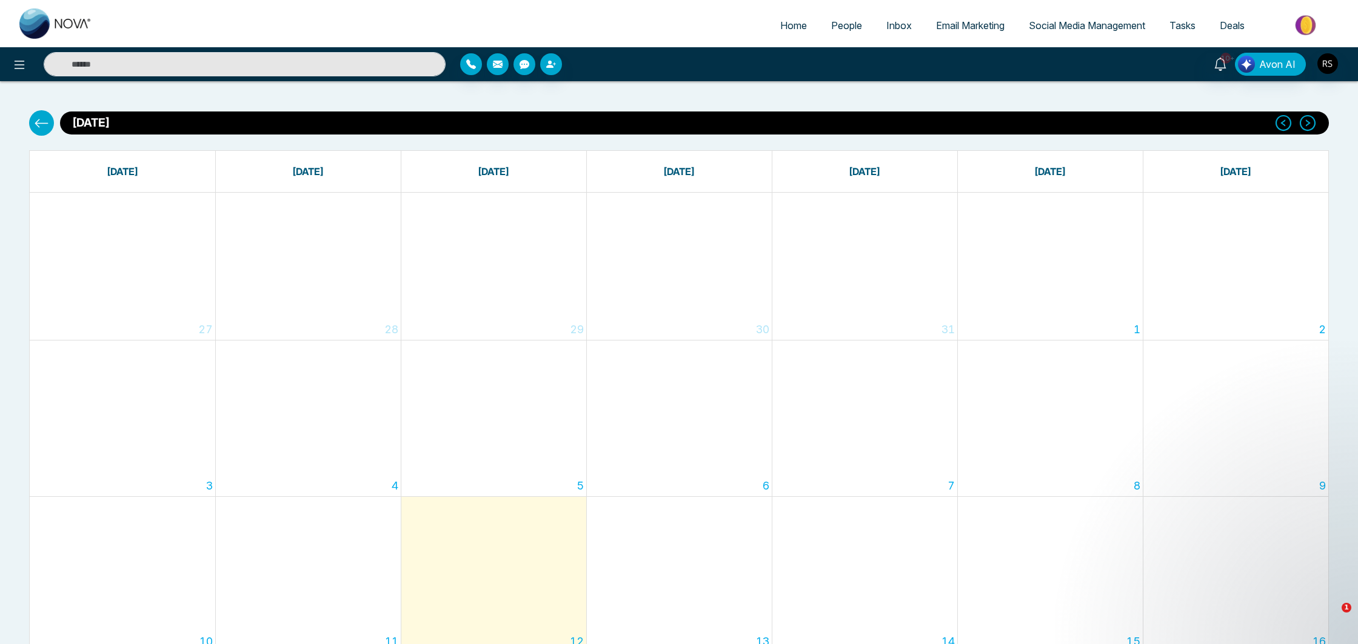
click at [1054, 25] on span "Social Media Management" at bounding box center [1087, 25] width 116 height 12
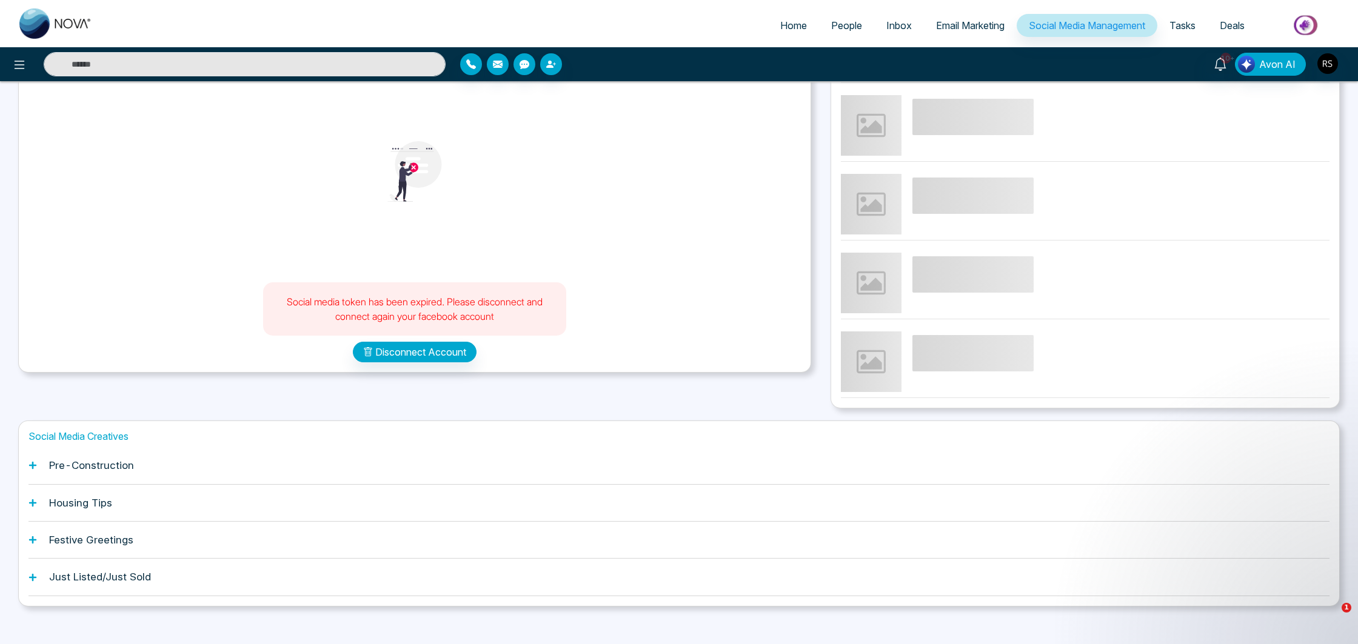
scroll to position [139, 0]
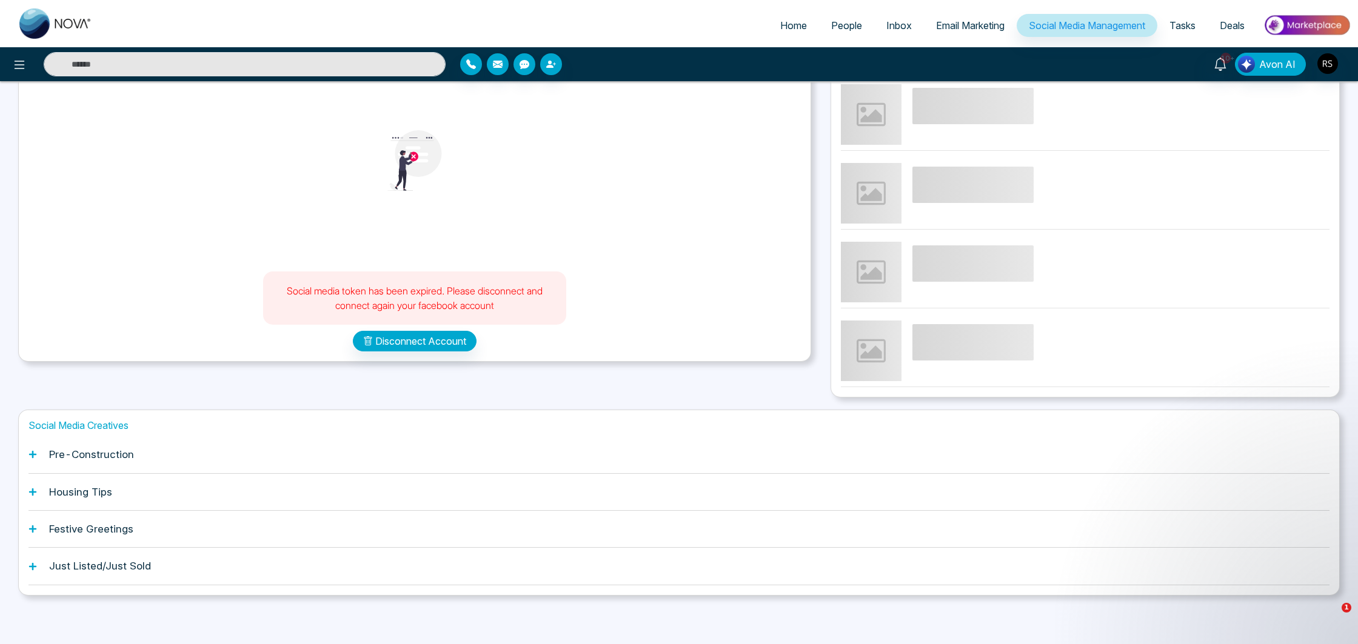
click at [110, 455] on h1 "Pre-Construction" at bounding box center [91, 455] width 85 height 12
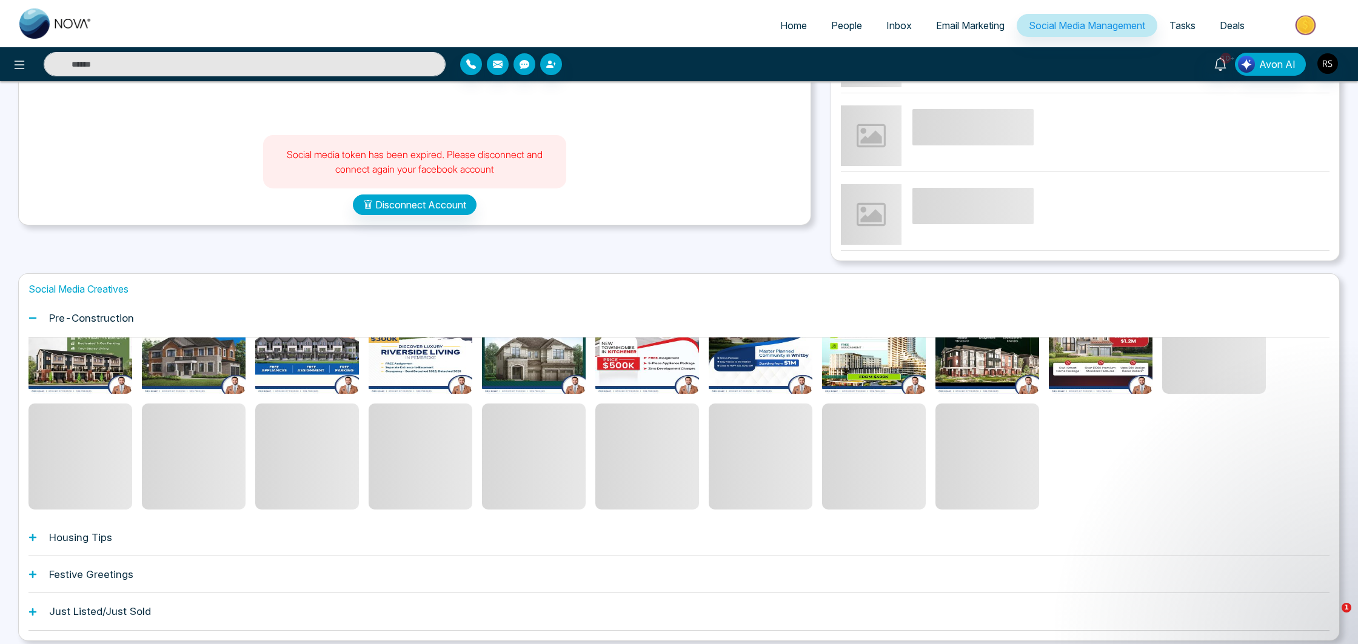
scroll to position [0, 0]
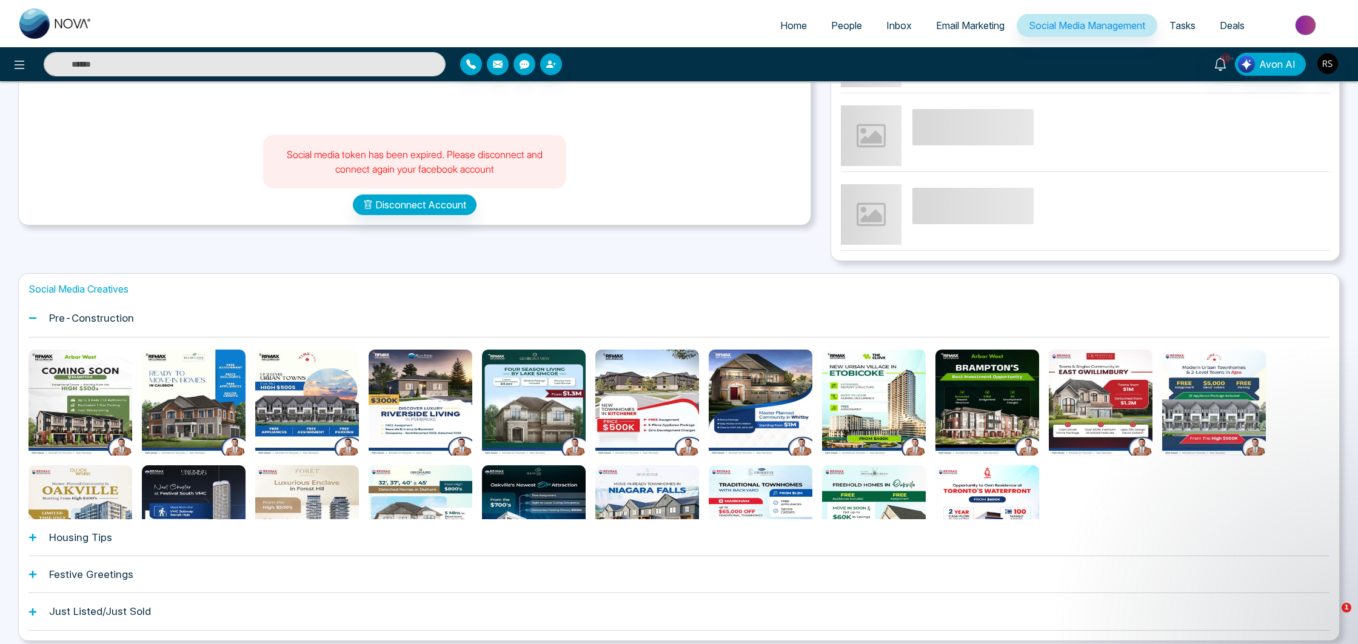
click at [146, 569] on div "Festive Greetings" at bounding box center [678, 575] width 1301 height 37
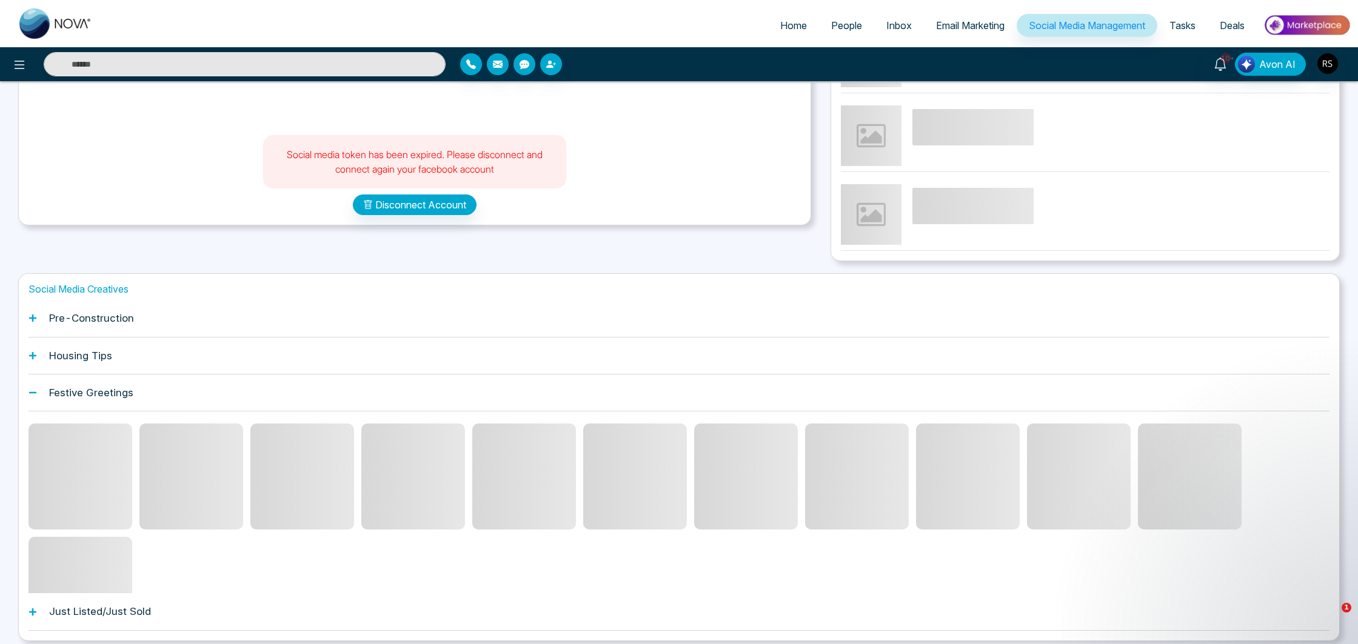
click at [128, 575] on span at bounding box center [80, 590] width 104 height 106
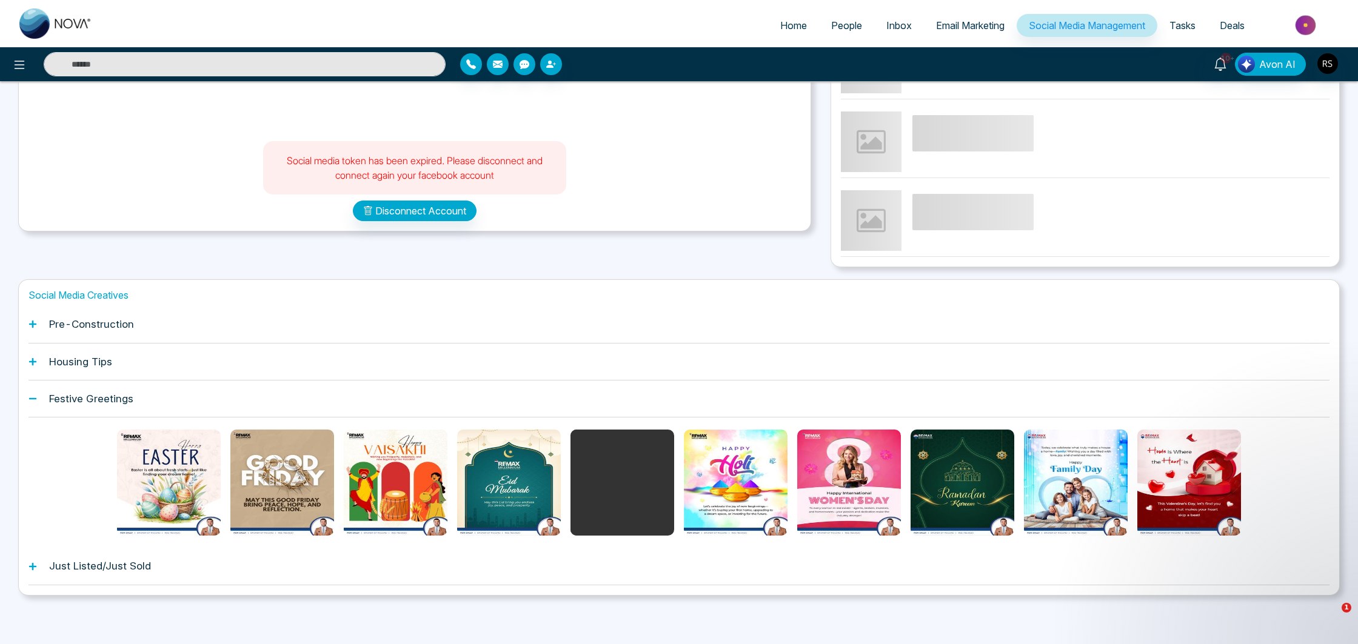
scroll to position [233, 0]
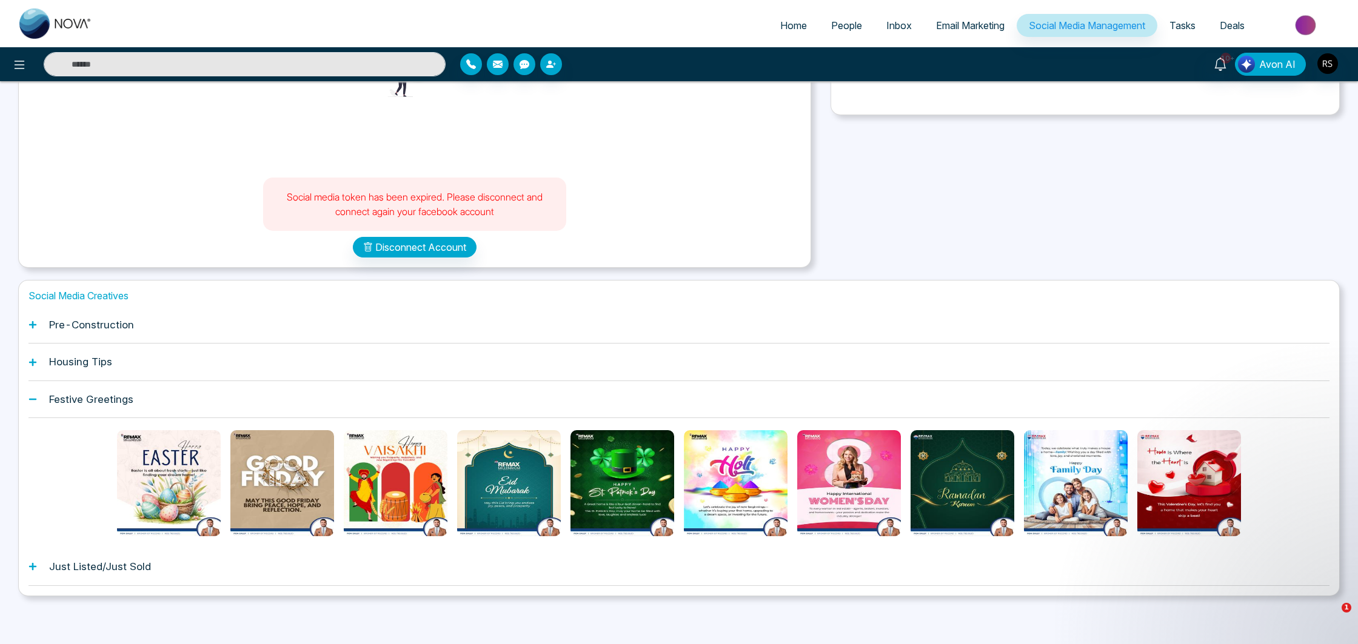
click at [1195, 30] on link "Tasks" at bounding box center [1182, 25] width 50 height 23
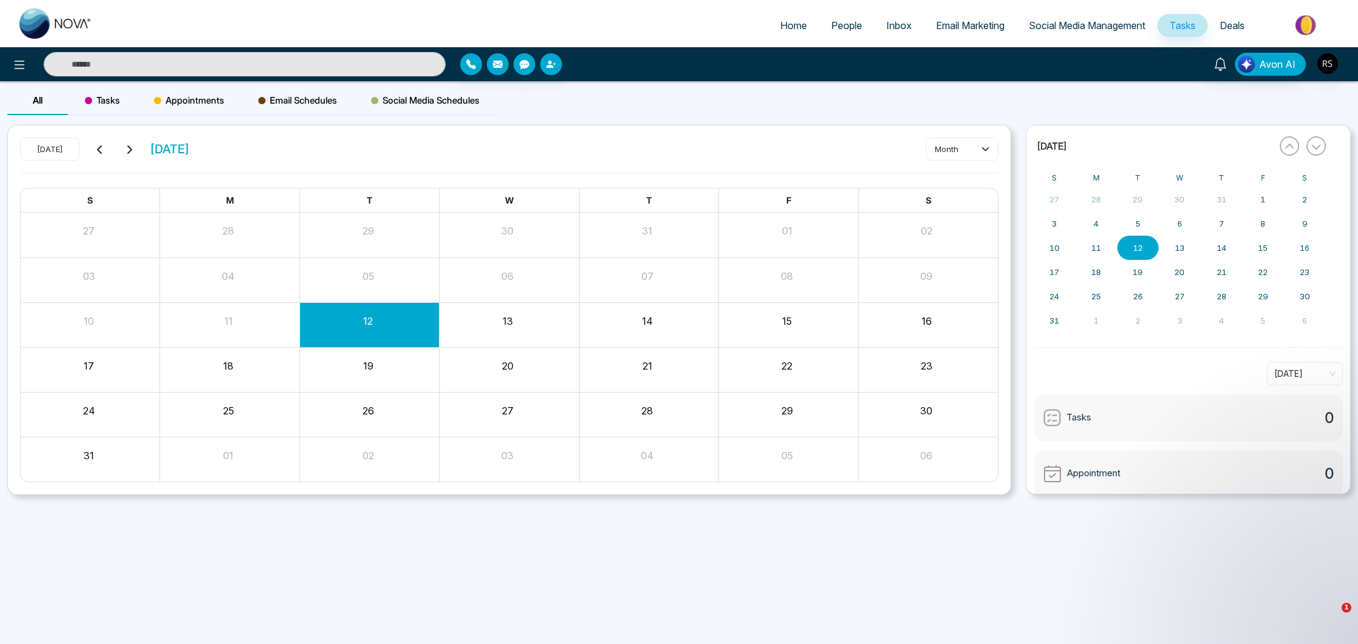
click at [1220, 26] on span "Deals" at bounding box center [1232, 25] width 25 height 12
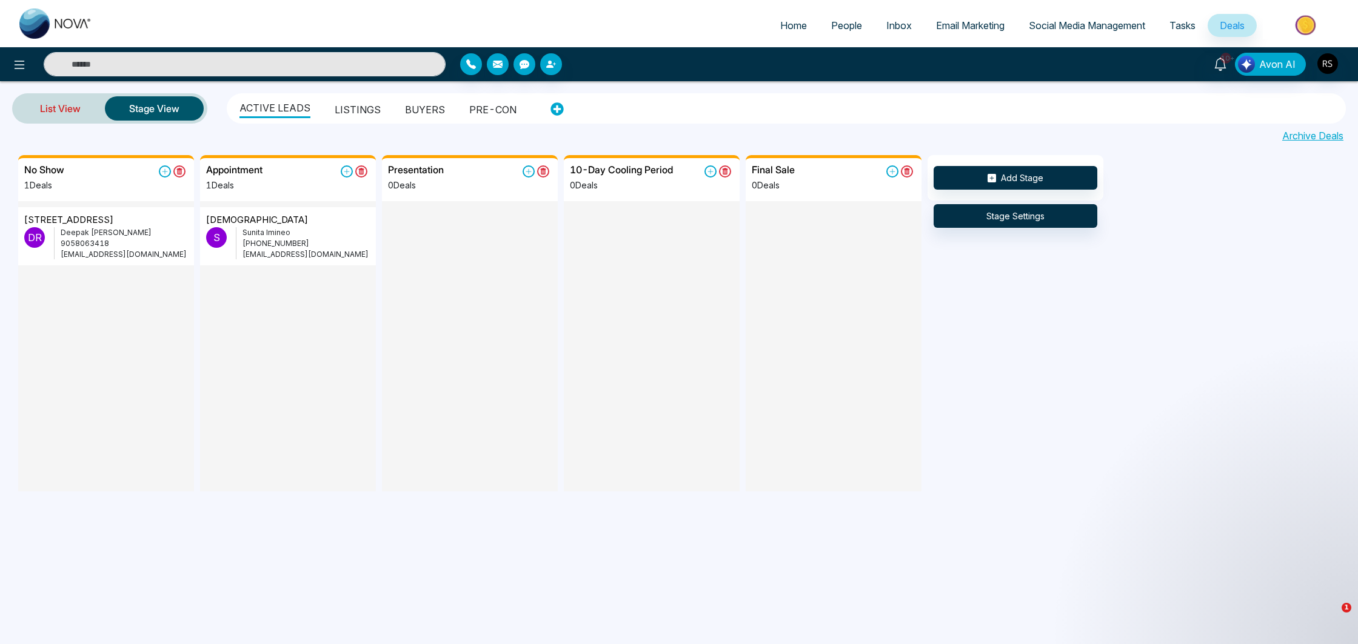
click at [90, 116] on link "List View" at bounding box center [60, 108] width 89 height 29
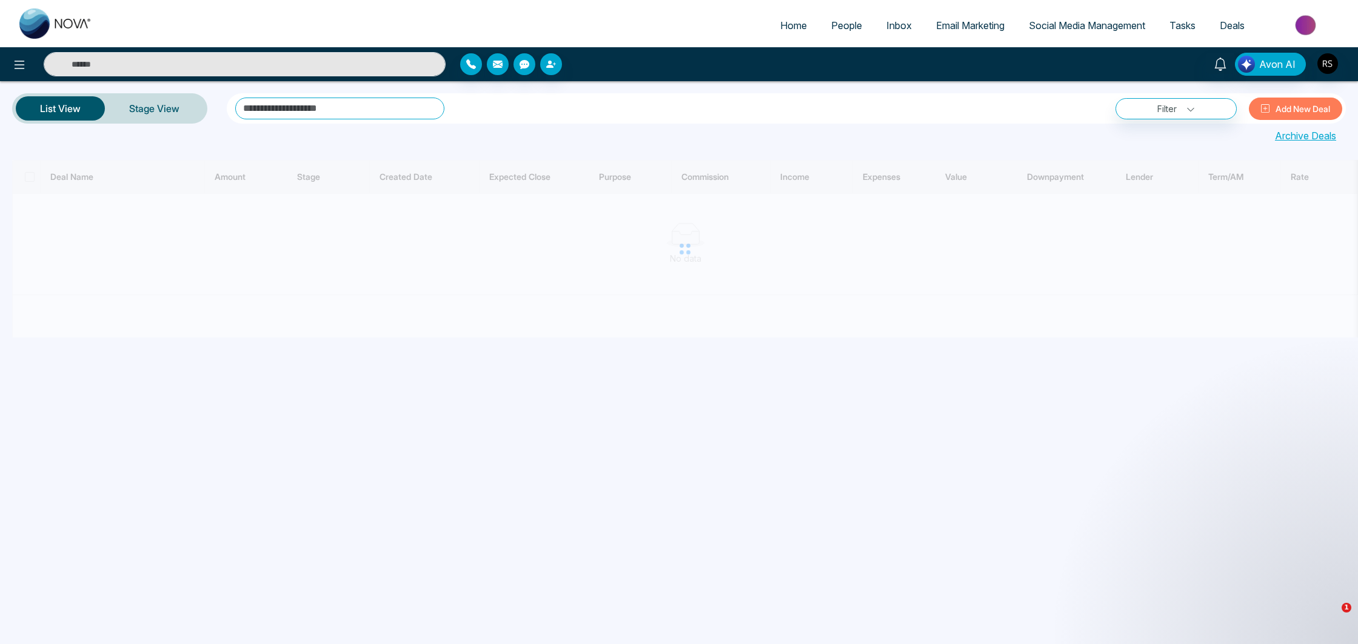
click at [886, 22] on span "Inbox" at bounding box center [898, 25] width 25 height 12
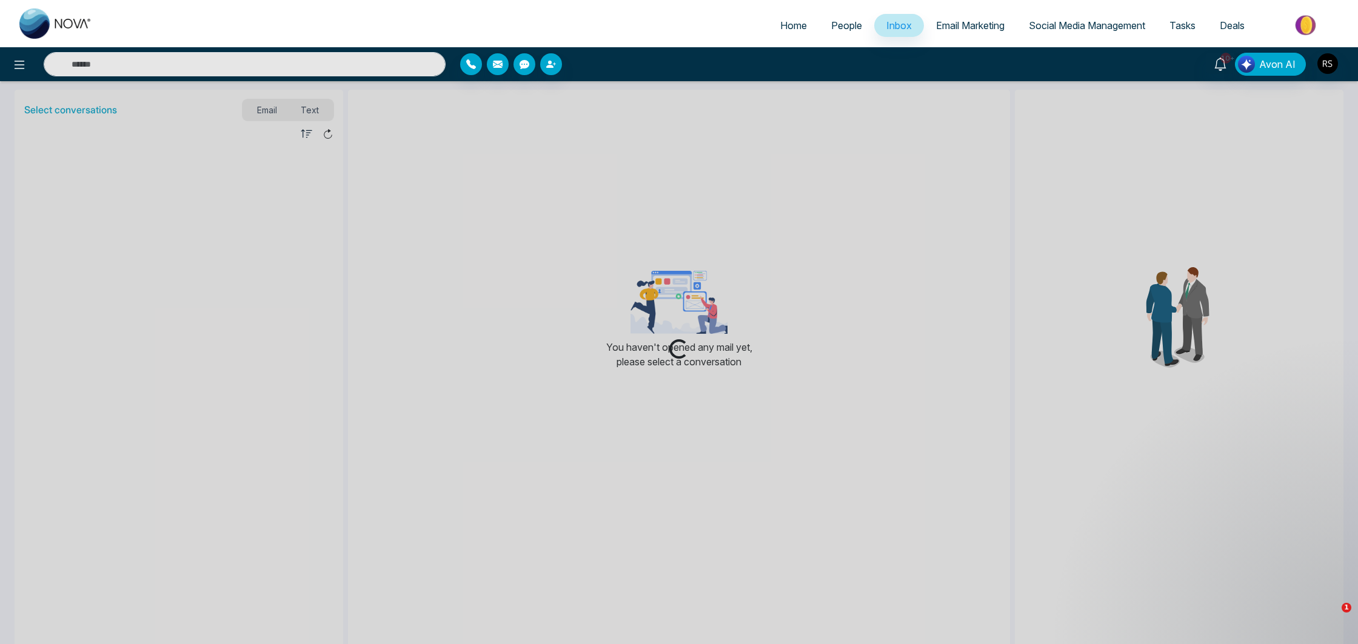
click at [851, 25] on span "People" at bounding box center [846, 25] width 31 height 12
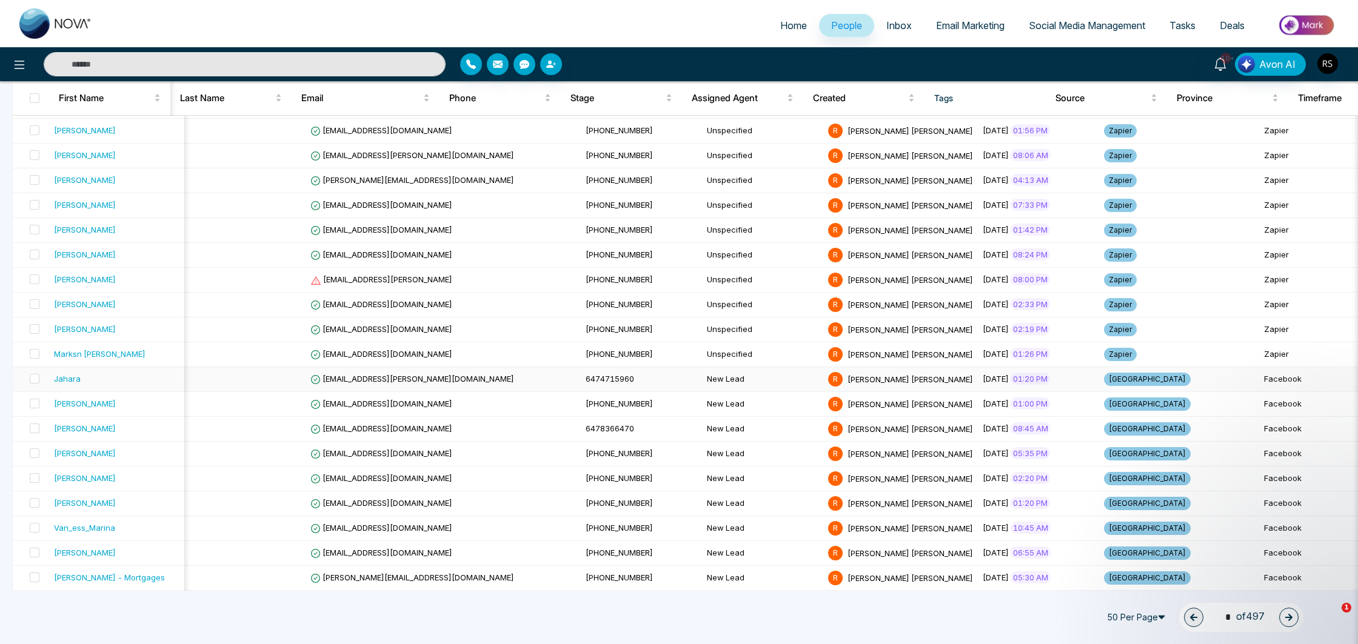
scroll to position [0, 1]
click at [1098, 384] on td "[GEOGRAPHIC_DATA]" at bounding box center [1178, 379] width 160 height 25
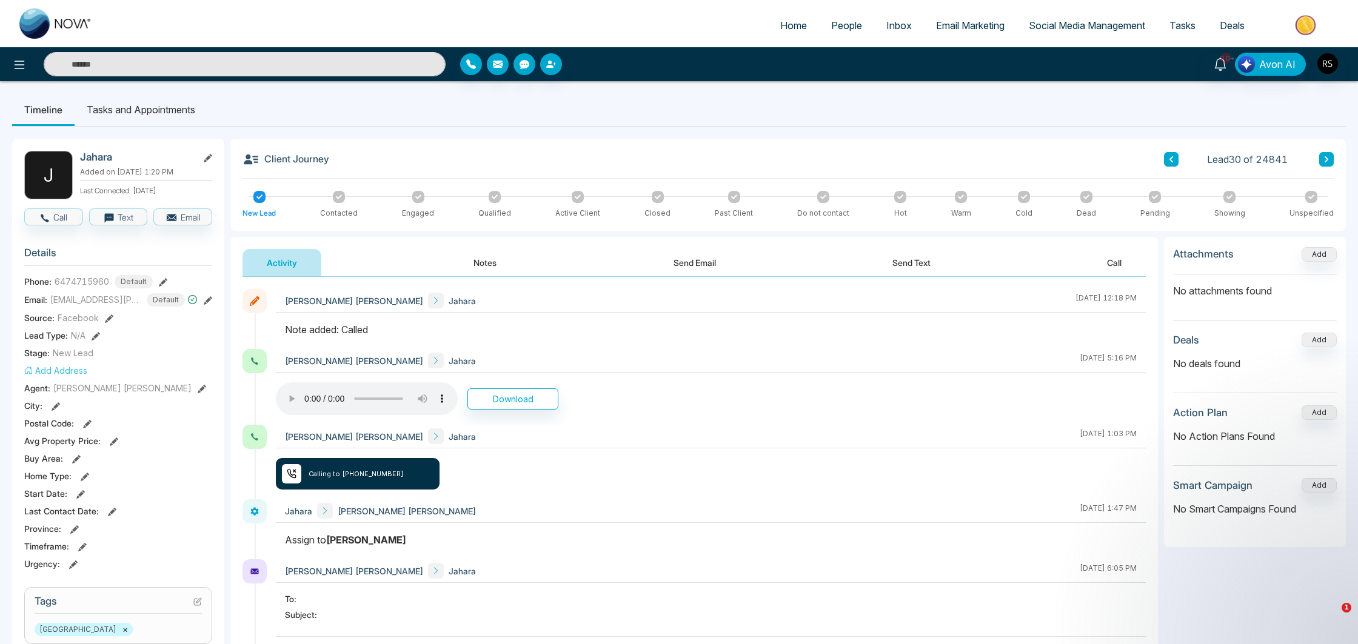
click at [1325, 26] on img at bounding box center [1307, 25] width 88 height 27
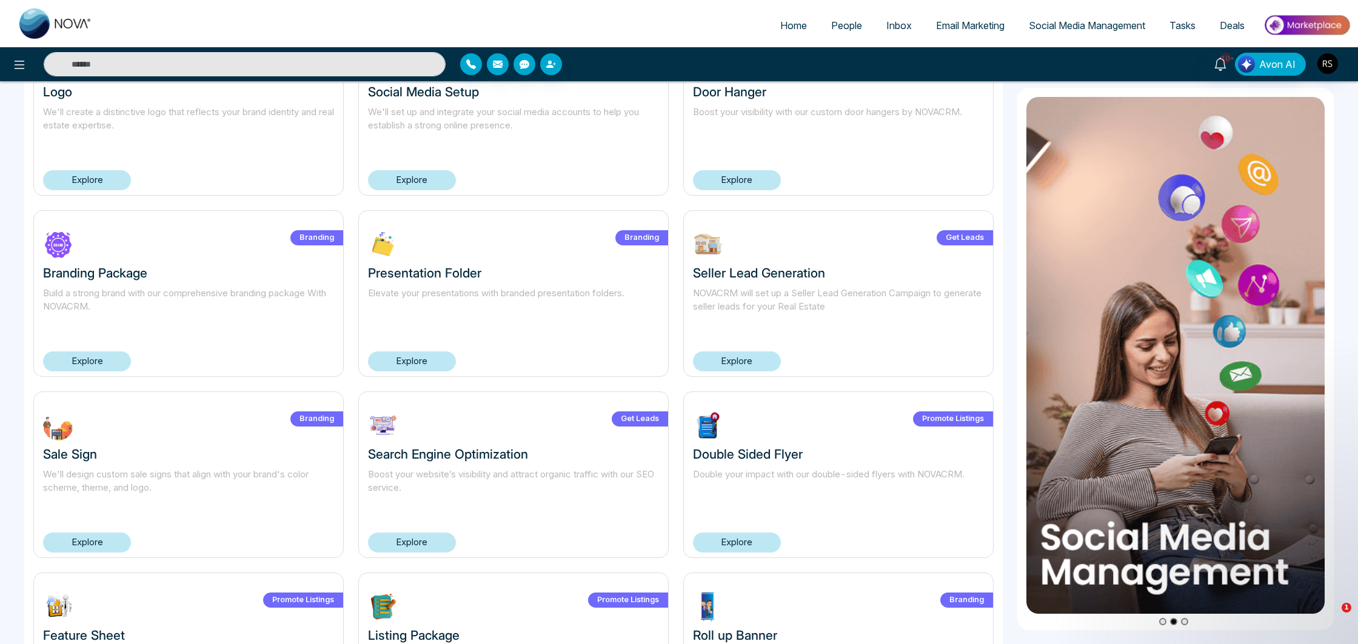
scroll to position [136, 0]
click at [793, 25] on span "Home" at bounding box center [793, 25] width 27 height 12
select select "*"
